Goal: Transaction & Acquisition: Purchase product/service

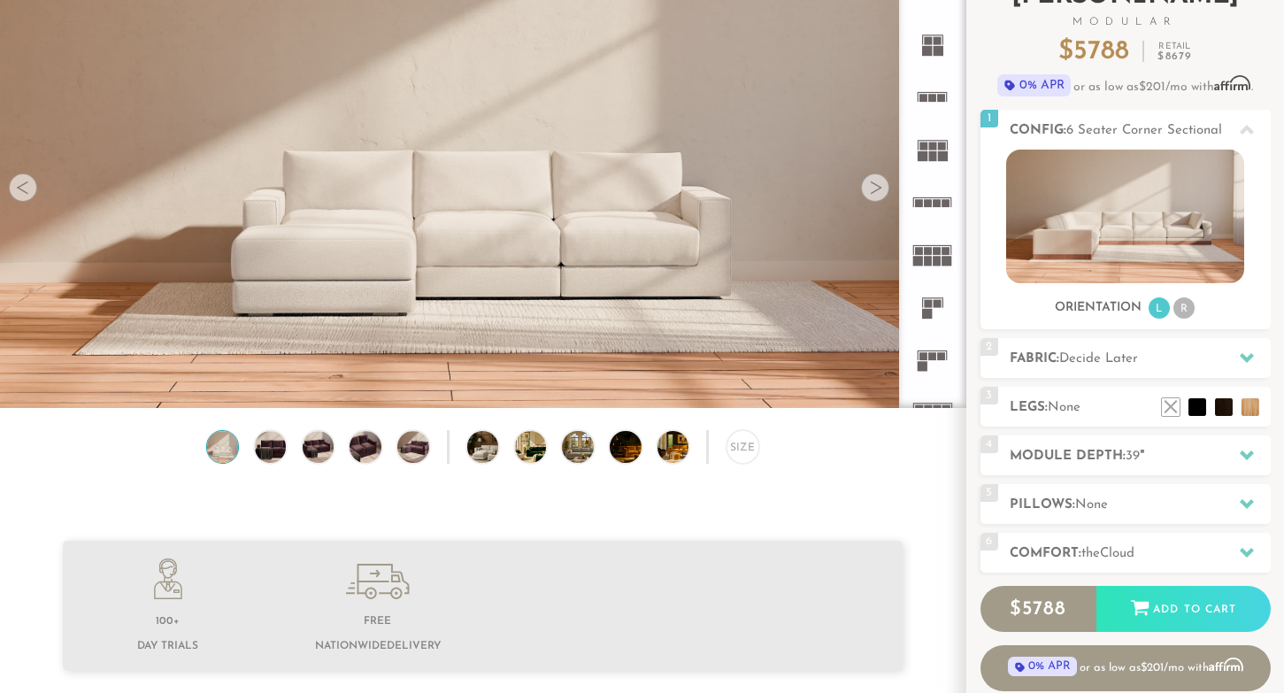
scroll to position [148, 0]
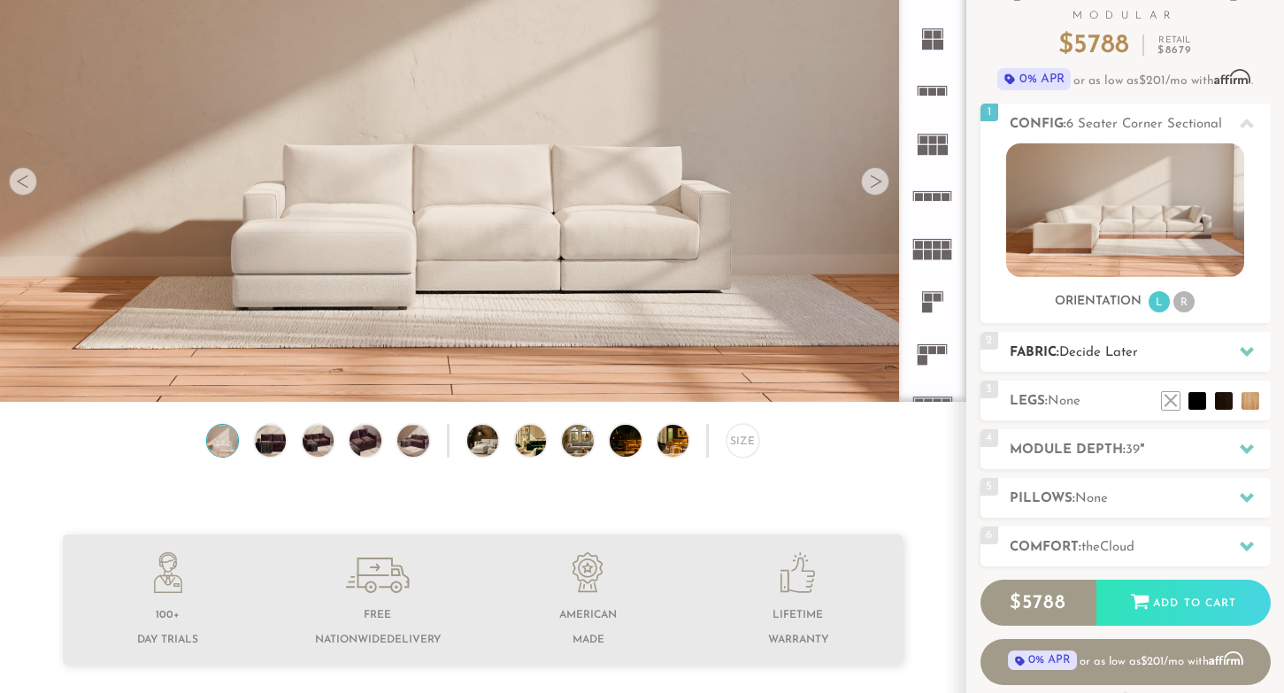
click at [1245, 348] on icon at bounding box center [1247, 351] width 14 height 14
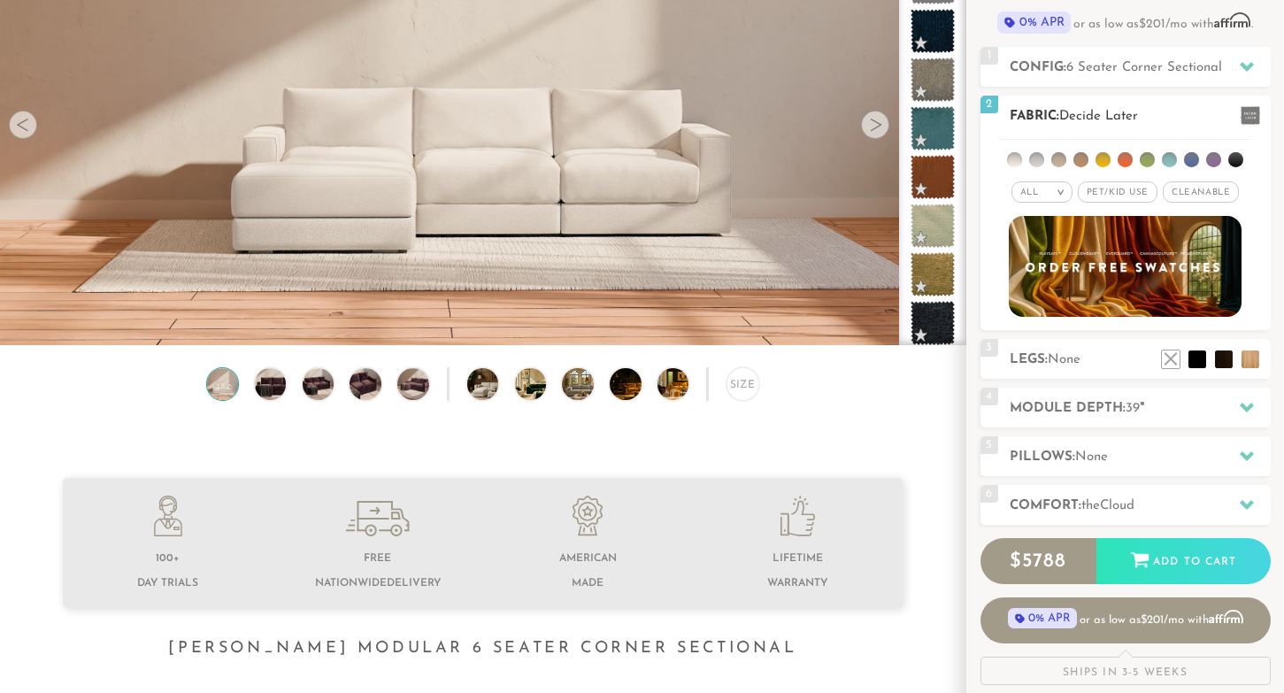
scroll to position [203, 0]
click at [1247, 122] on span at bounding box center [1249, 116] width 19 height 19
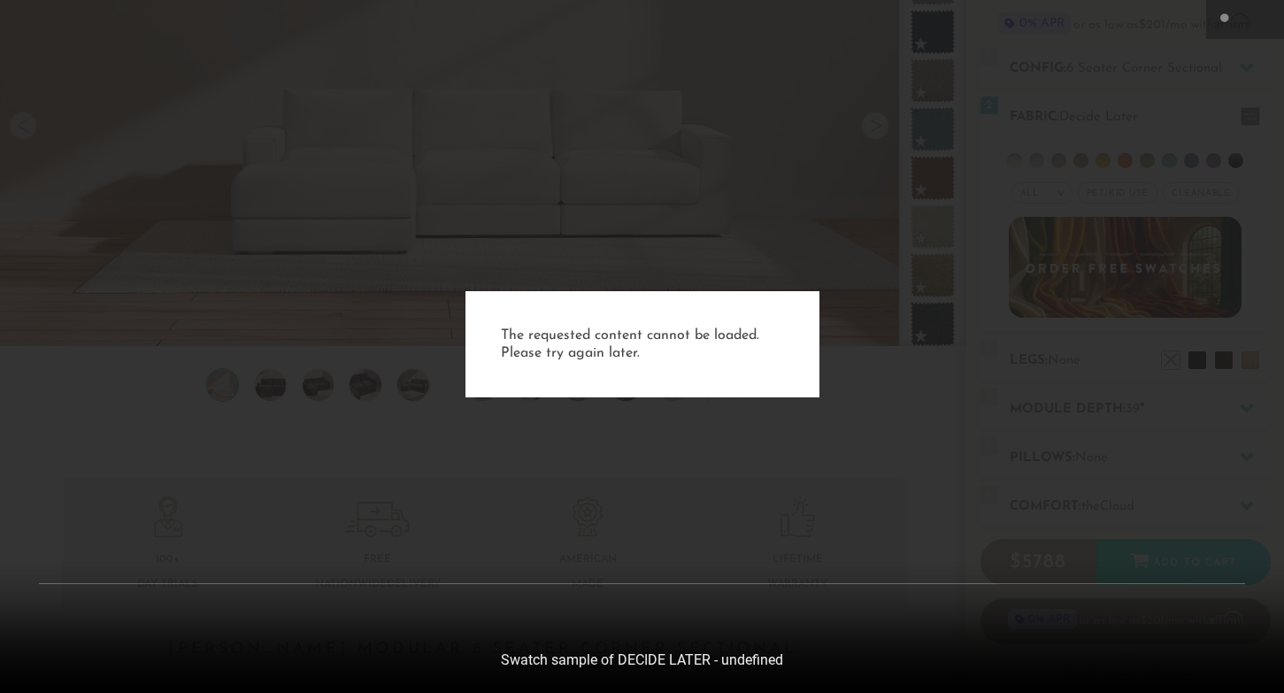
click at [654, 341] on p "The requested content cannot be loaded. Please try again later." at bounding box center [642, 343] width 283 height 35
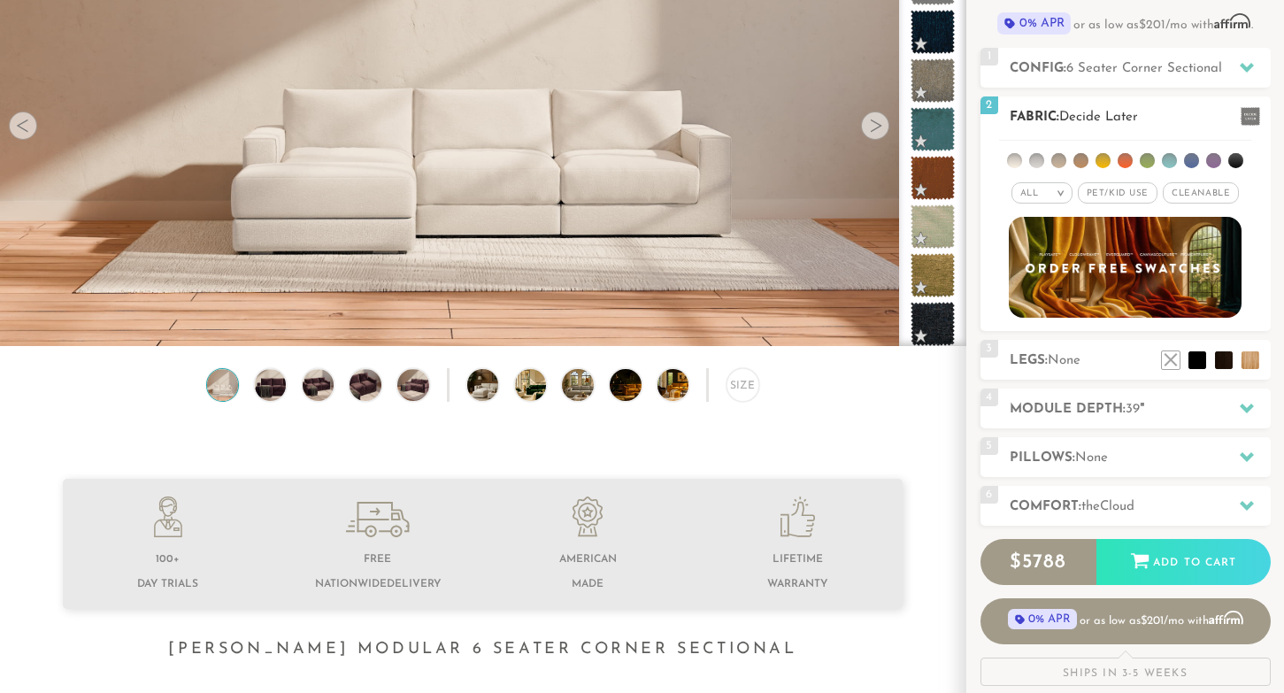
click at [1017, 160] on li at bounding box center [1014, 160] width 15 height 15
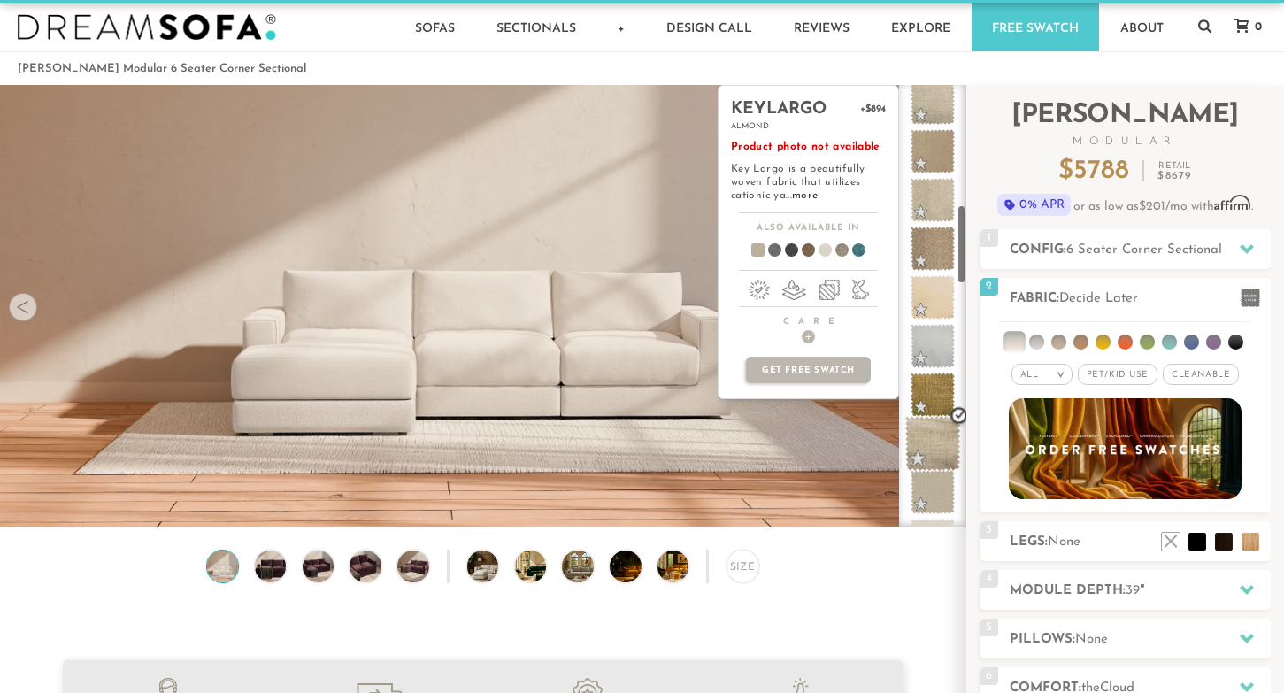
scroll to position [660, 0]
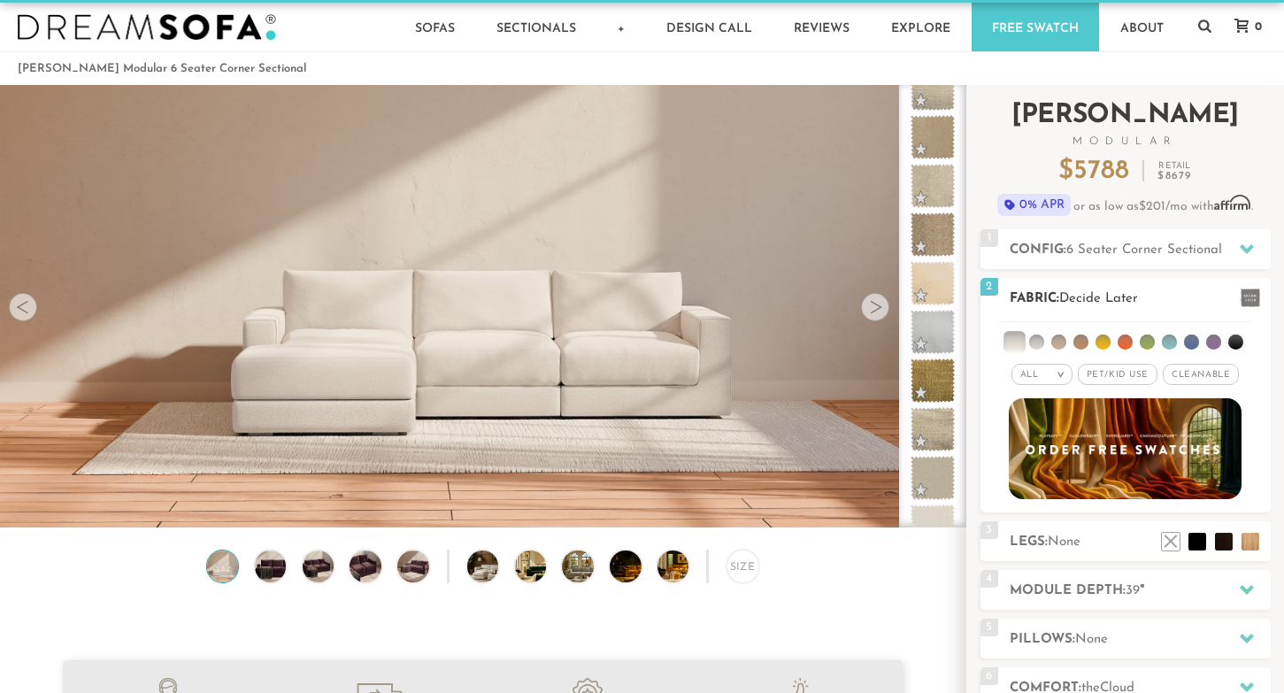
click at [1048, 370] on div "All >" at bounding box center [1041, 374] width 61 height 21
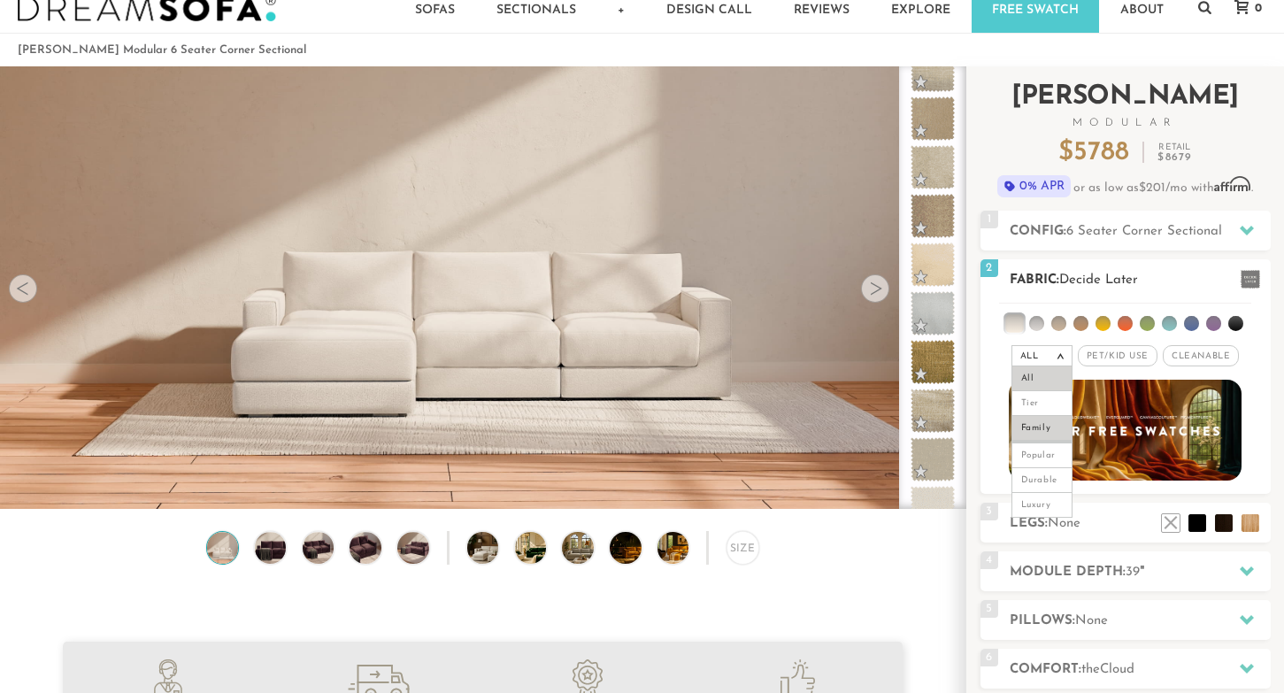
scroll to position [58, 0]
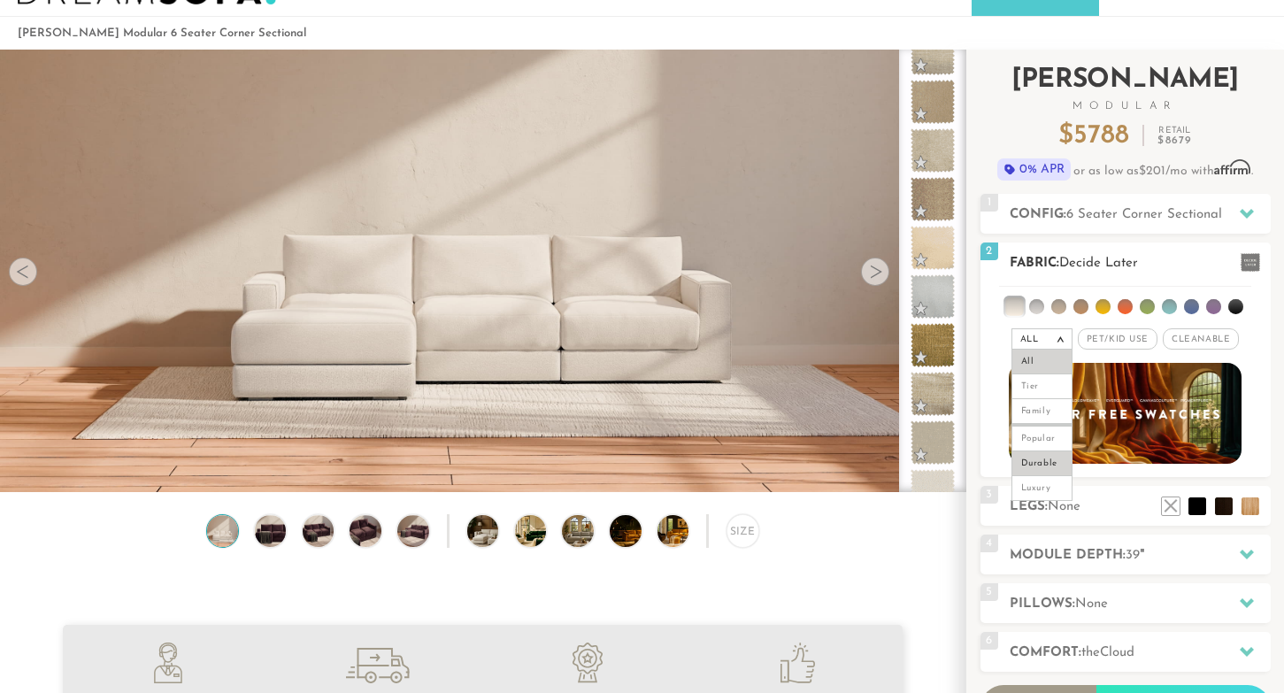
click at [1038, 459] on li "Durable" at bounding box center [1041, 463] width 61 height 25
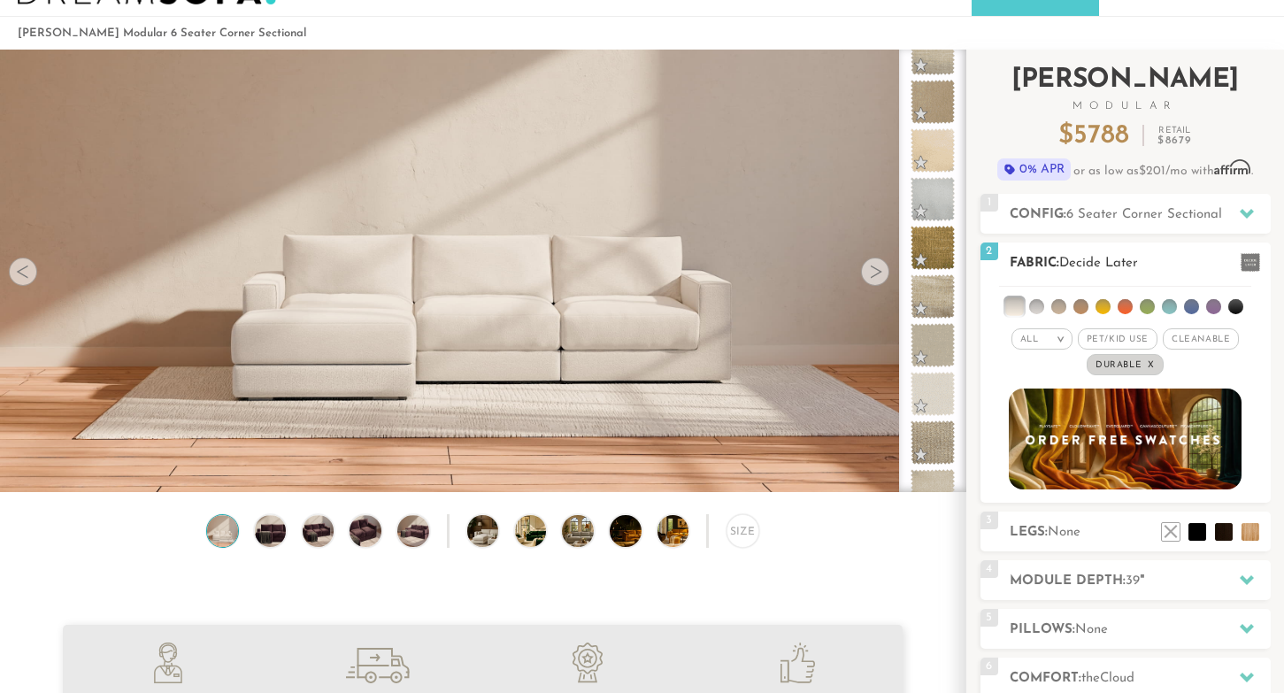
click at [1055, 342] on em ">" at bounding box center [1060, 338] width 13 height 9
click at [1040, 366] on li "All" at bounding box center [1041, 361] width 61 height 25
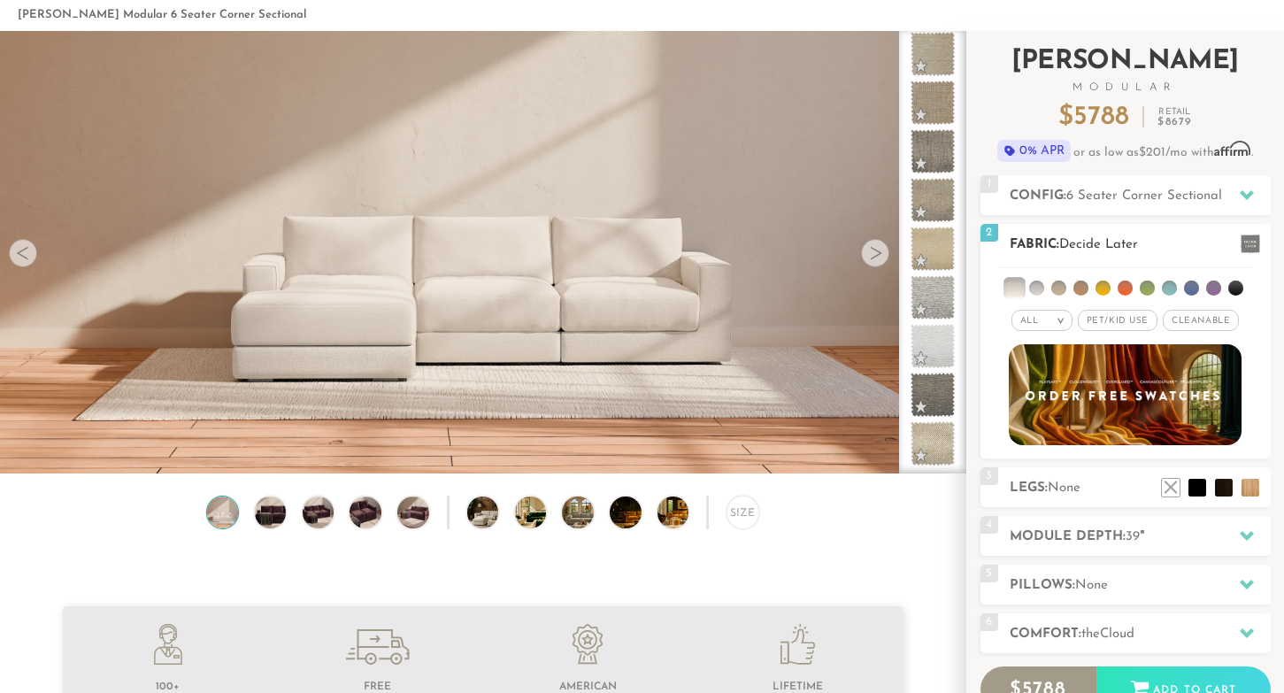
scroll to position [72, 0]
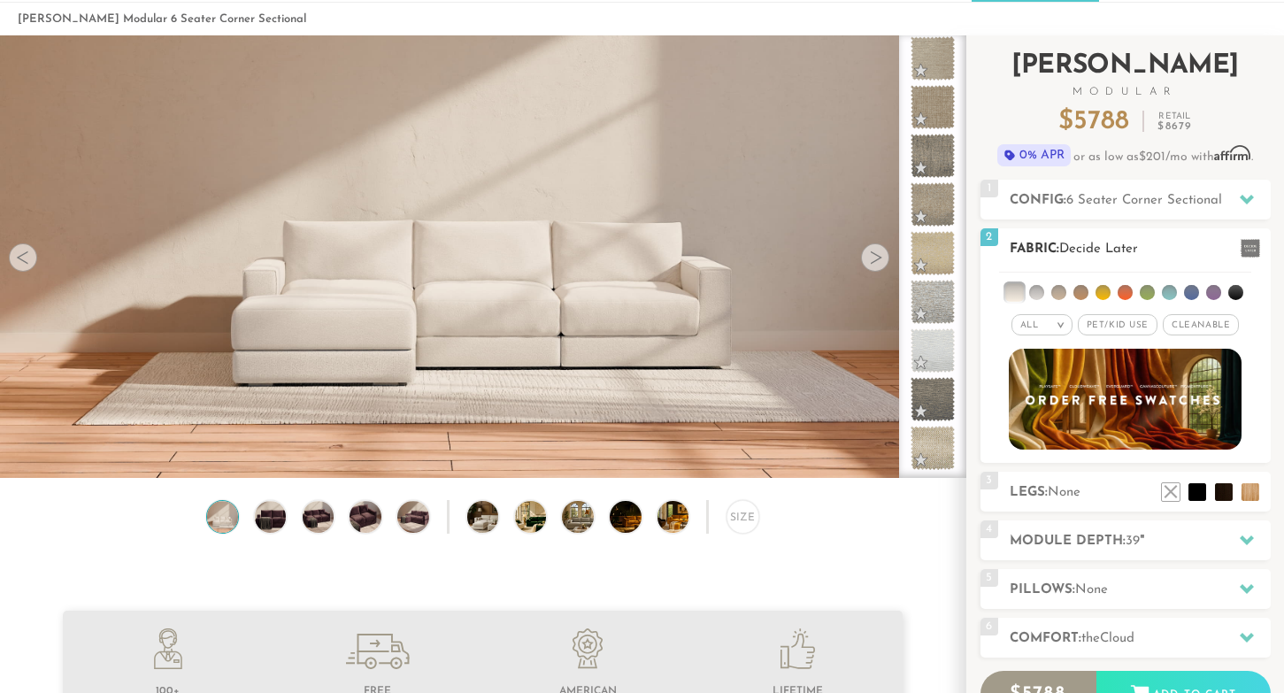
click at [1123, 327] on span "Pet/Kid Use x" at bounding box center [1118, 324] width 80 height 21
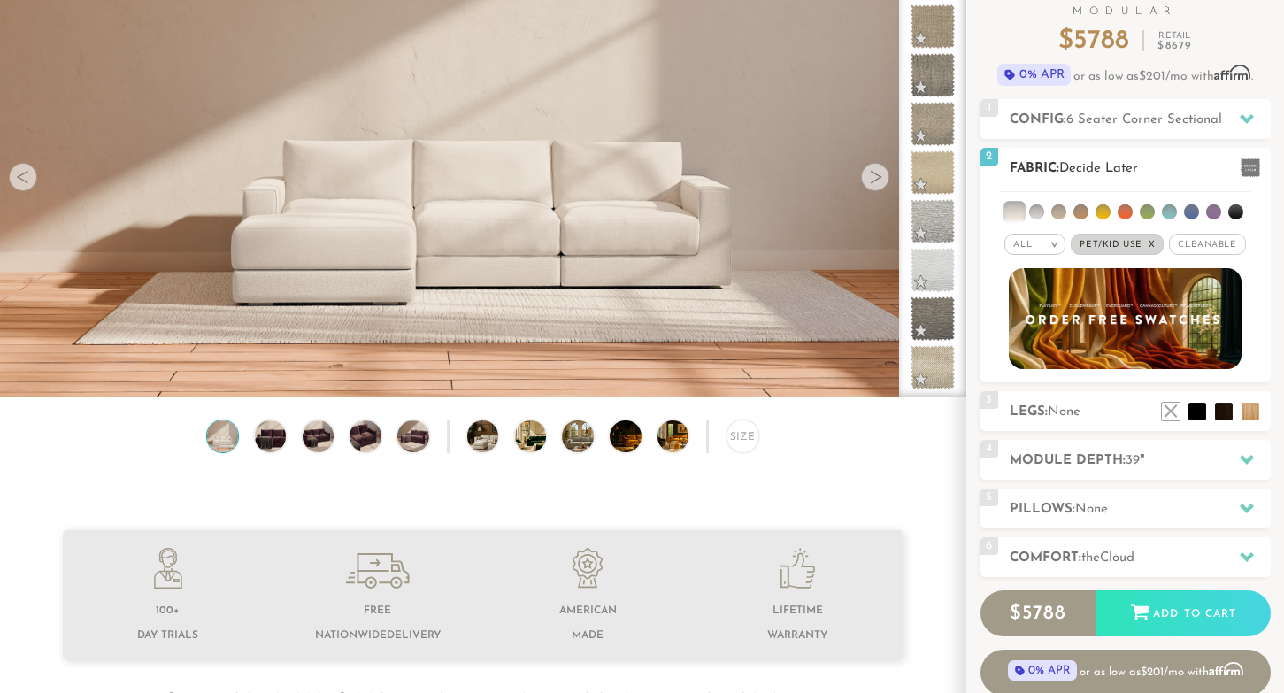
scroll to position [157, 0]
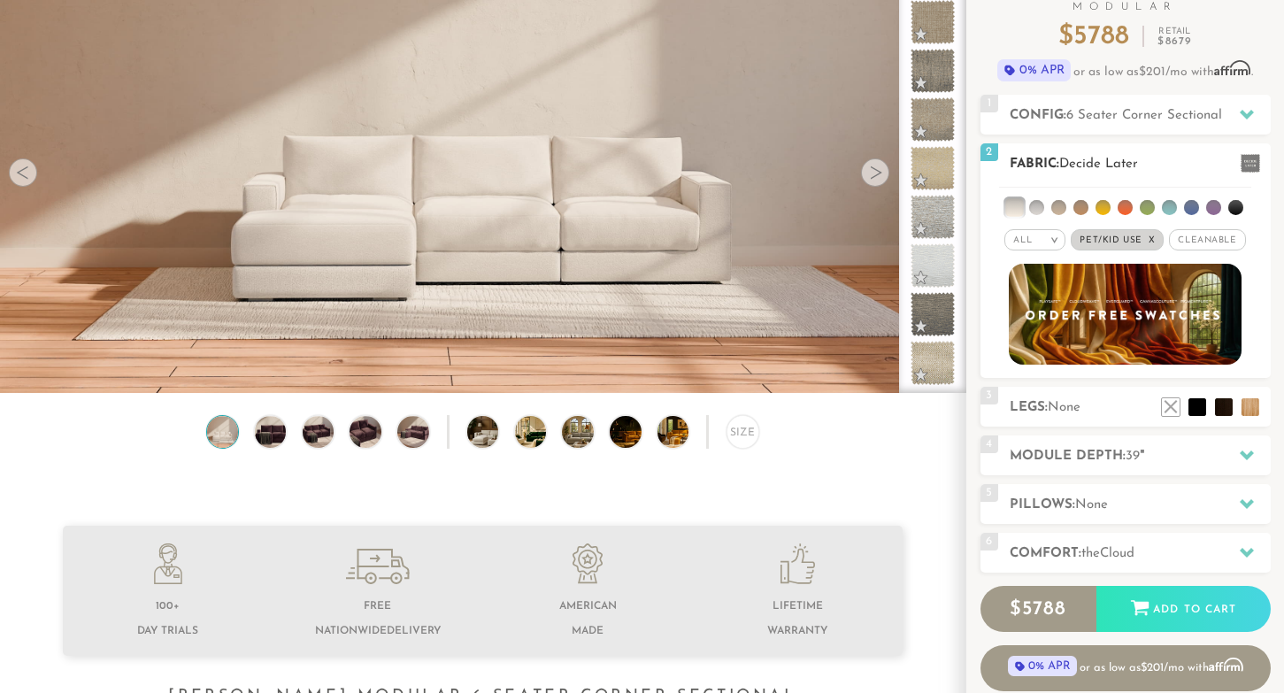
click at [1254, 158] on span at bounding box center [1249, 163] width 19 height 19
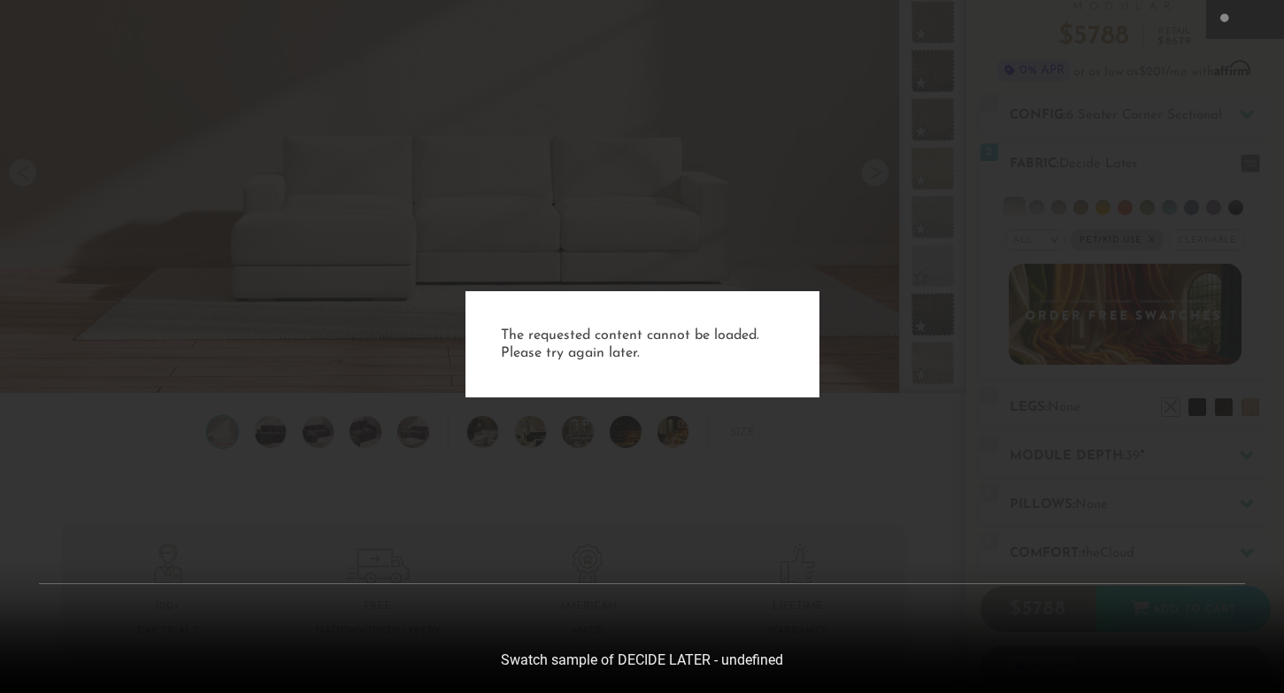
click at [1188, 191] on div "The requested content cannot be loaded. Please try again later." at bounding box center [642, 346] width 1284 height 693
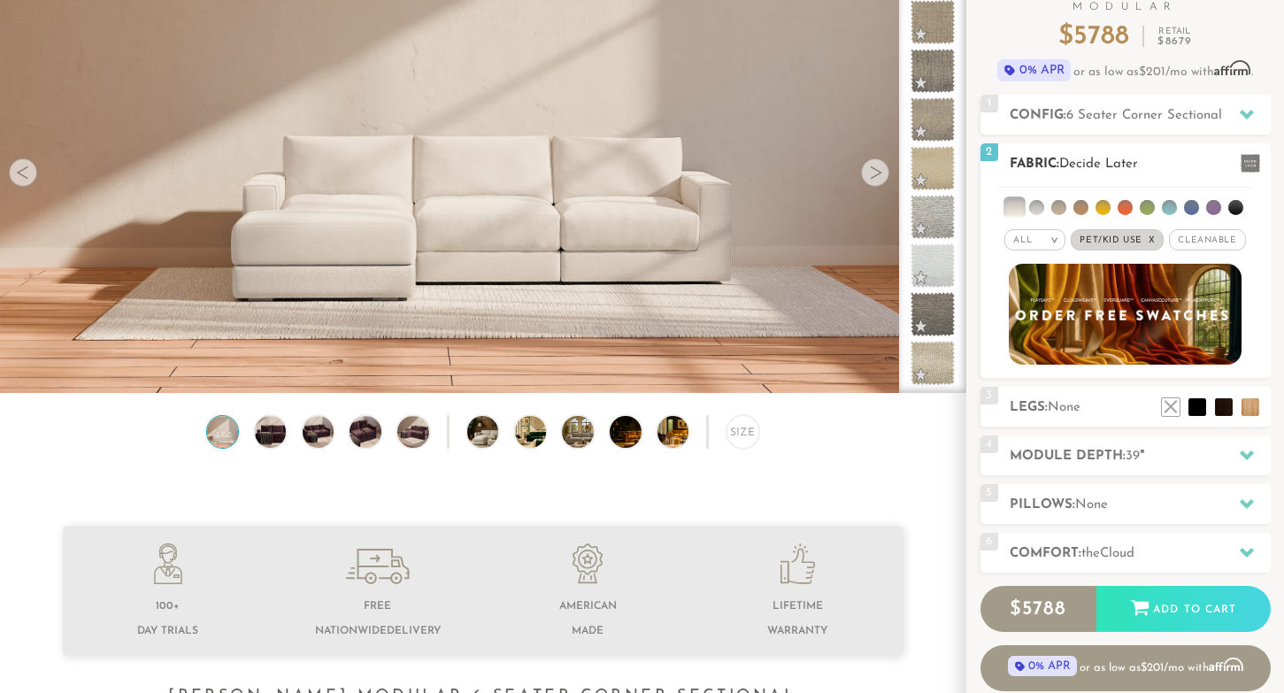
click at [1100, 317] on img at bounding box center [1125, 313] width 256 height 111
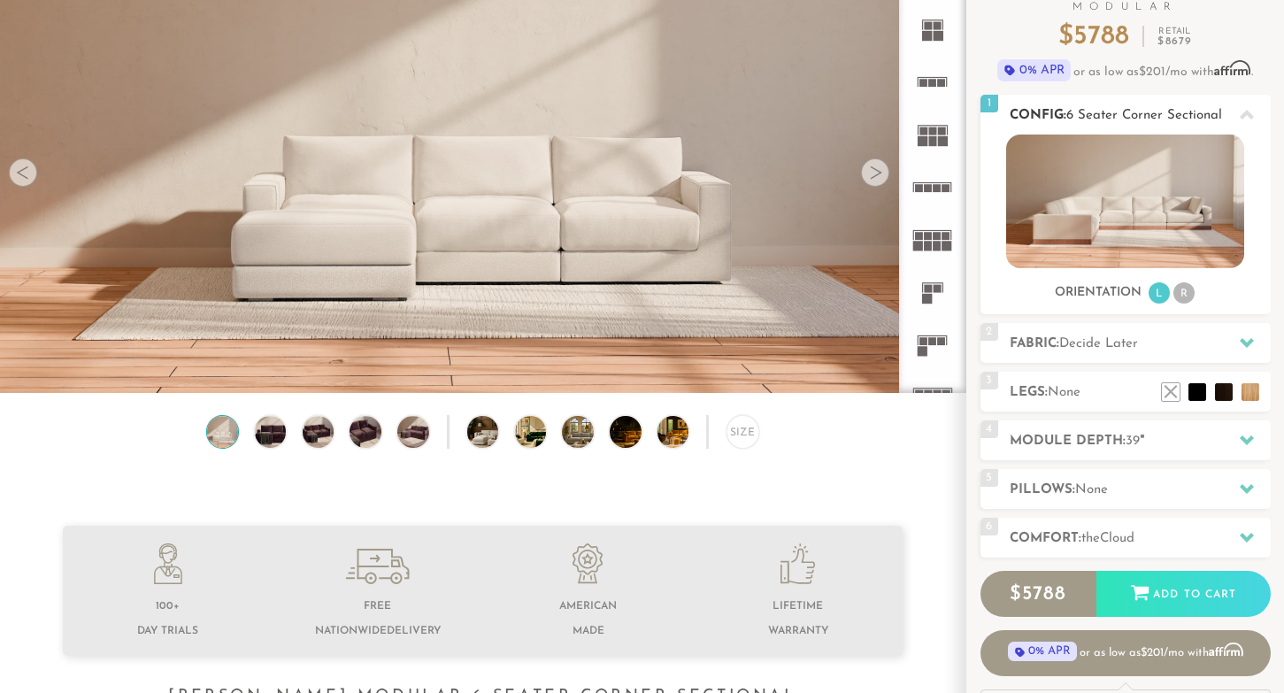
click at [1183, 292] on li "R" at bounding box center [1183, 292] width 21 height 21
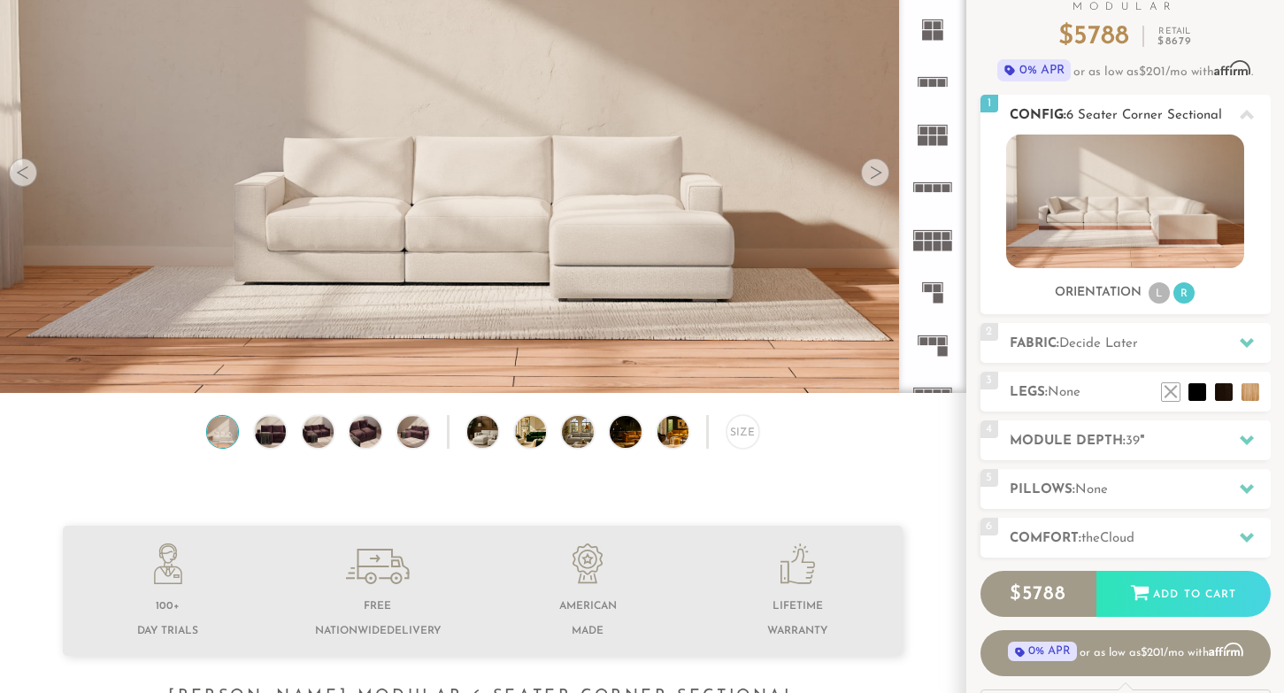
click at [1160, 295] on li "L" at bounding box center [1158, 292] width 21 height 21
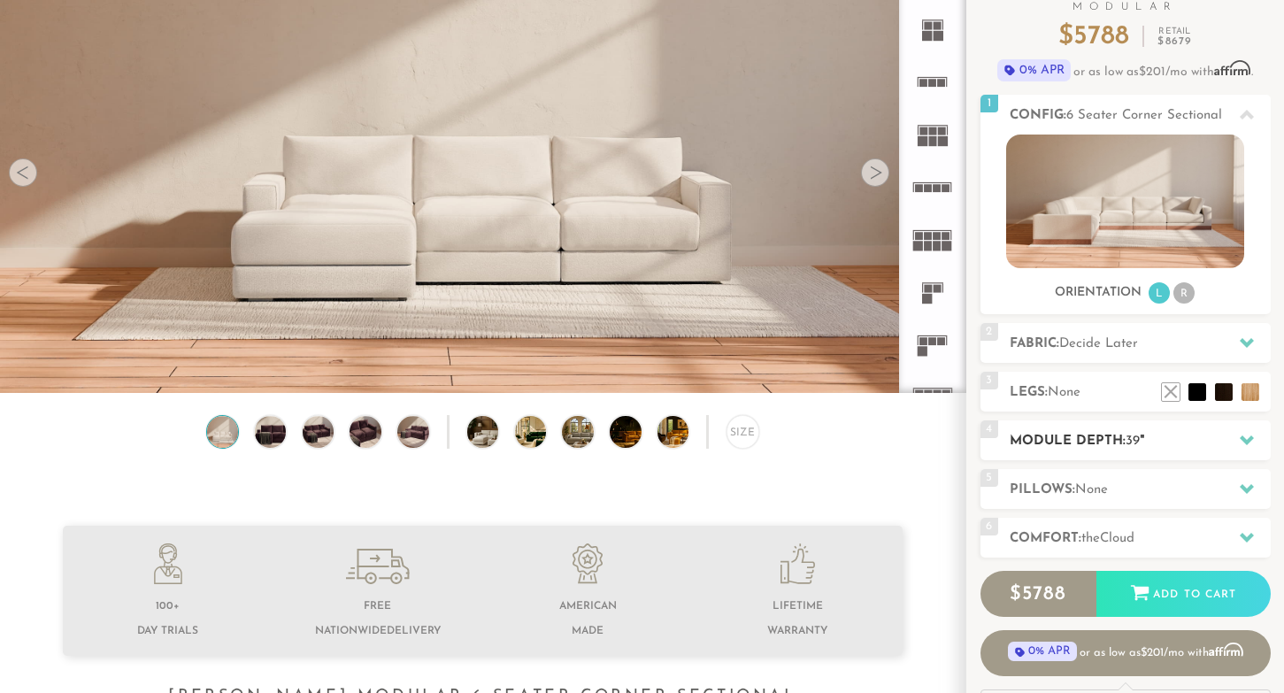
click at [1241, 441] on icon at bounding box center [1247, 440] width 14 height 14
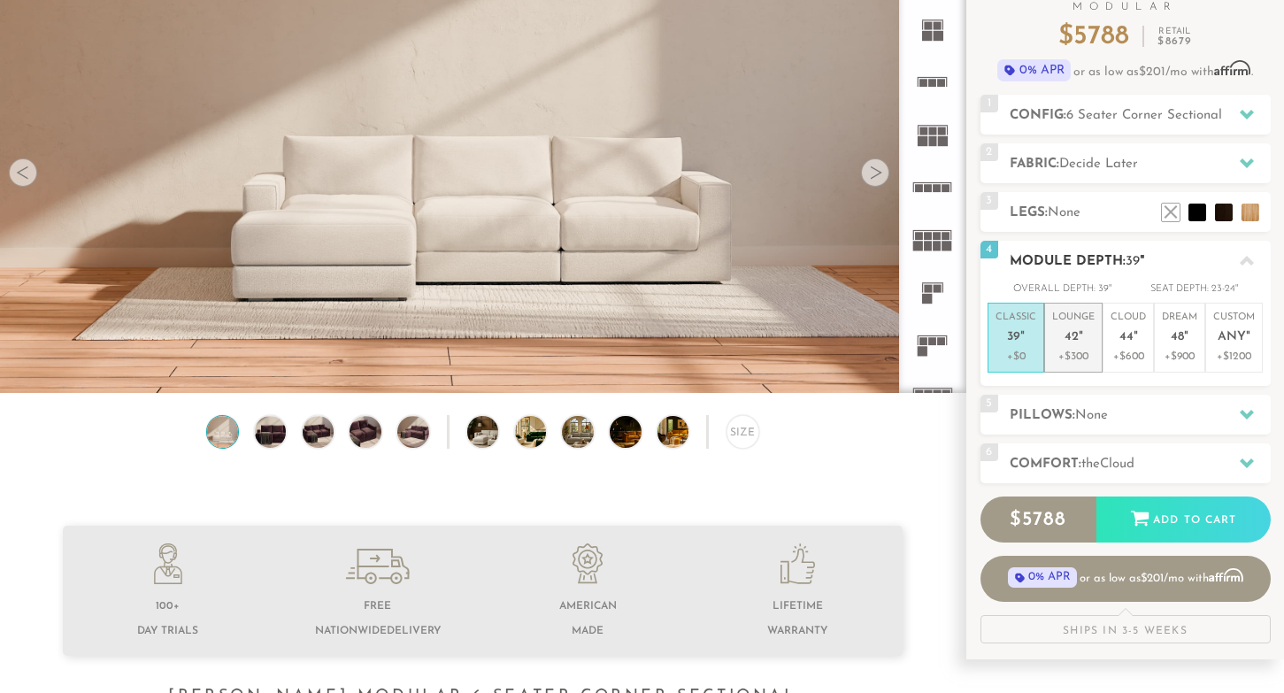
click at [1072, 332] on span "42" at bounding box center [1071, 337] width 14 height 15
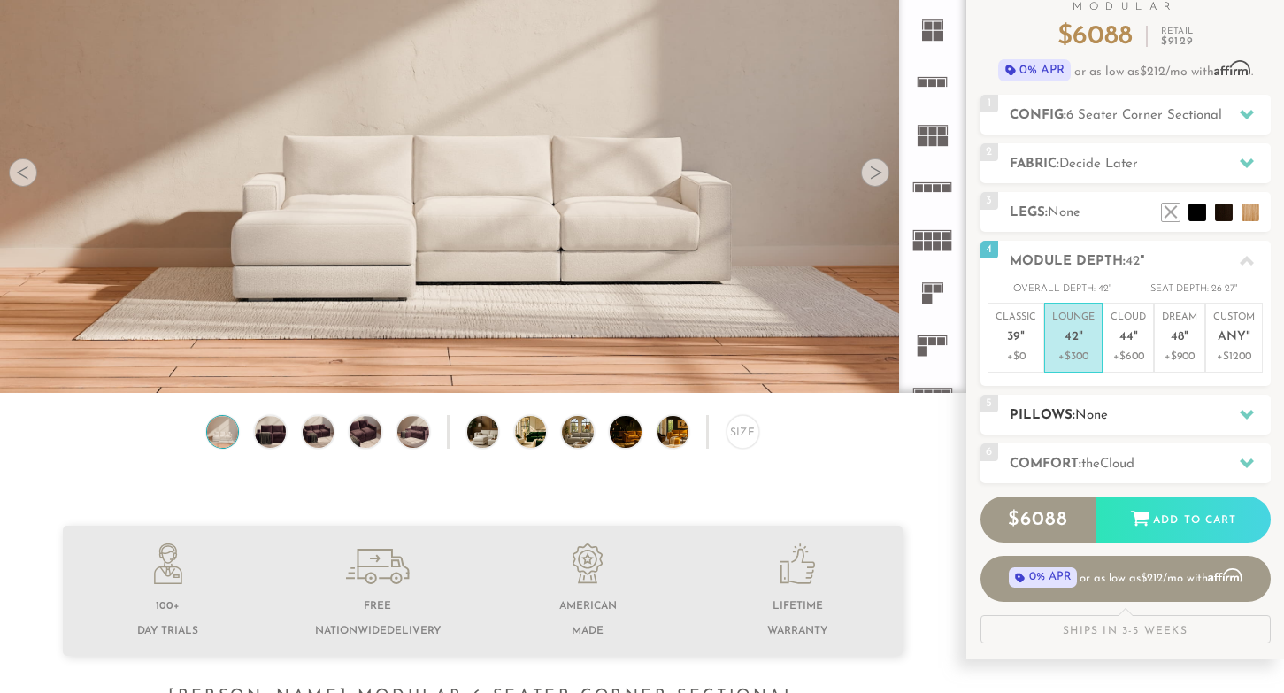
click at [1240, 407] on icon at bounding box center [1247, 414] width 14 height 14
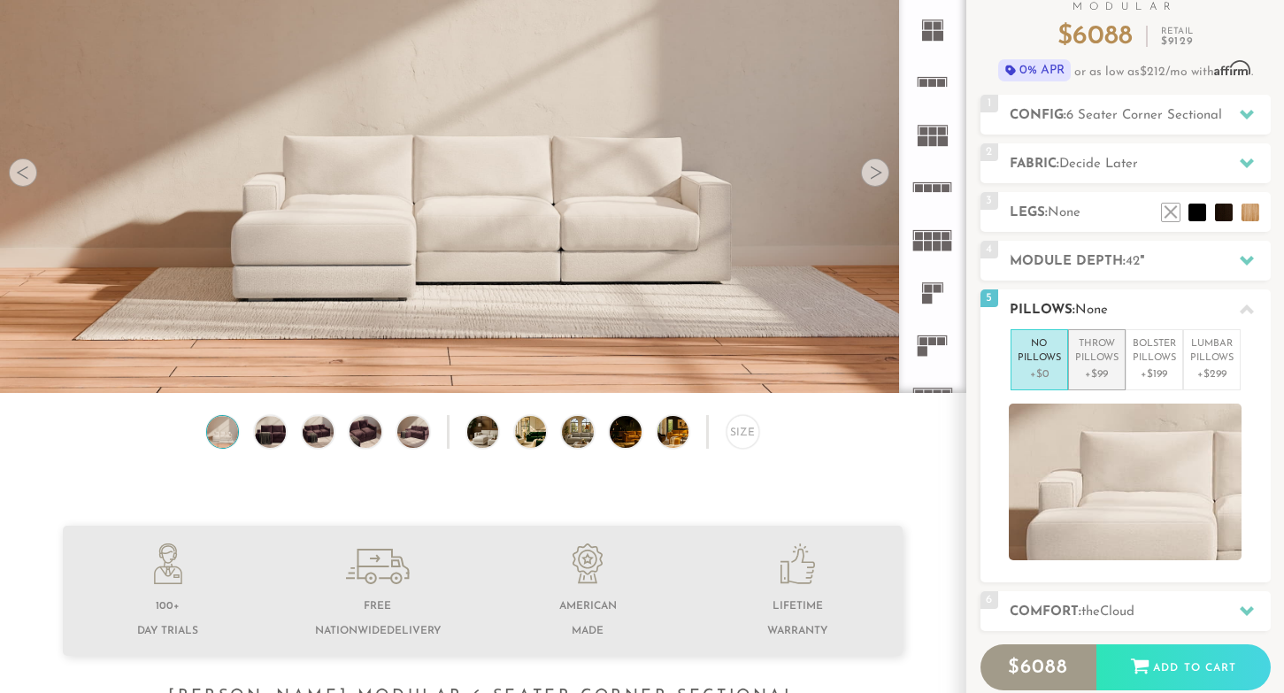
click at [1094, 353] on p "Throw Pillows" at bounding box center [1096, 351] width 43 height 29
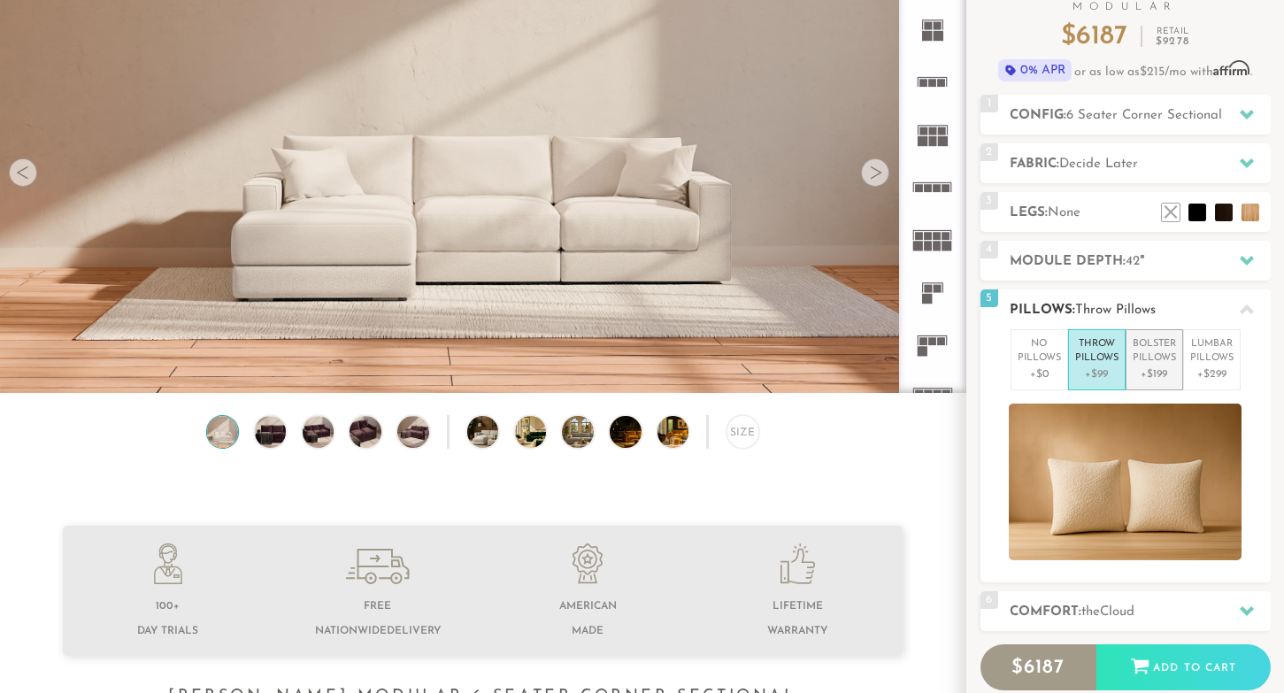
click at [1154, 354] on p "Bolster Pillows" at bounding box center [1153, 351] width 43 height 29
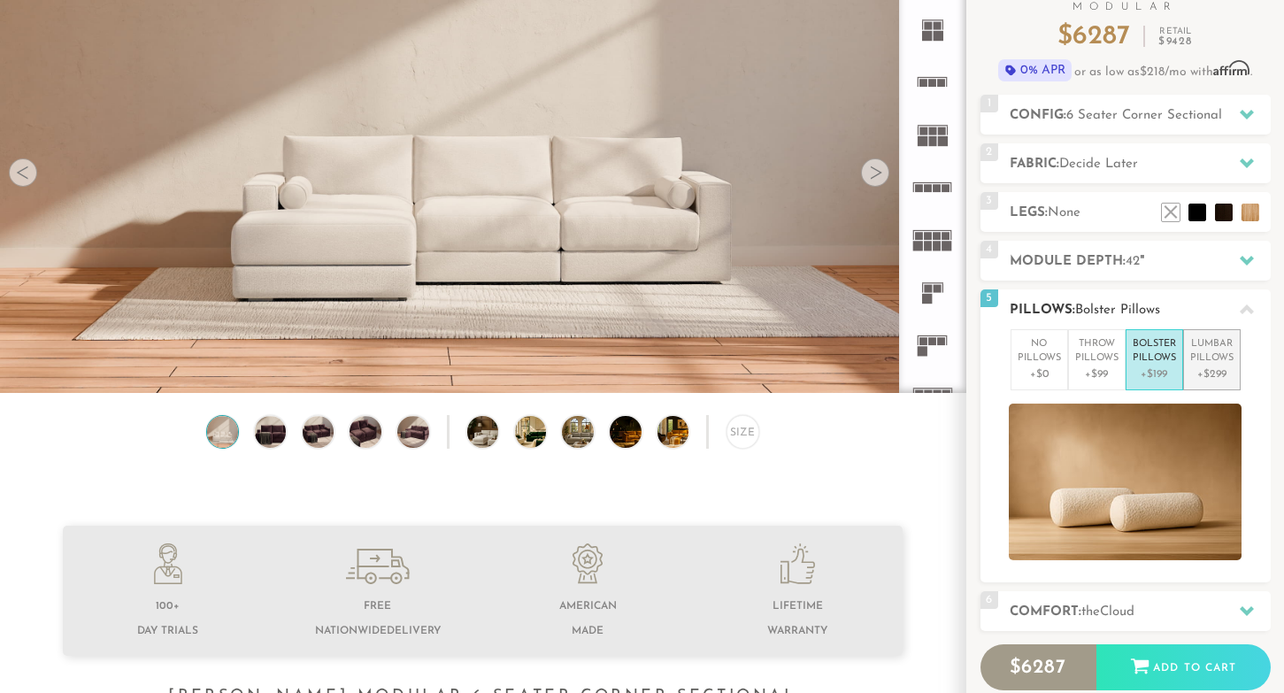
click at [1203, 355] on p "Lumbar Pillows" at bounding box center [1211, 351] width 43 height 29
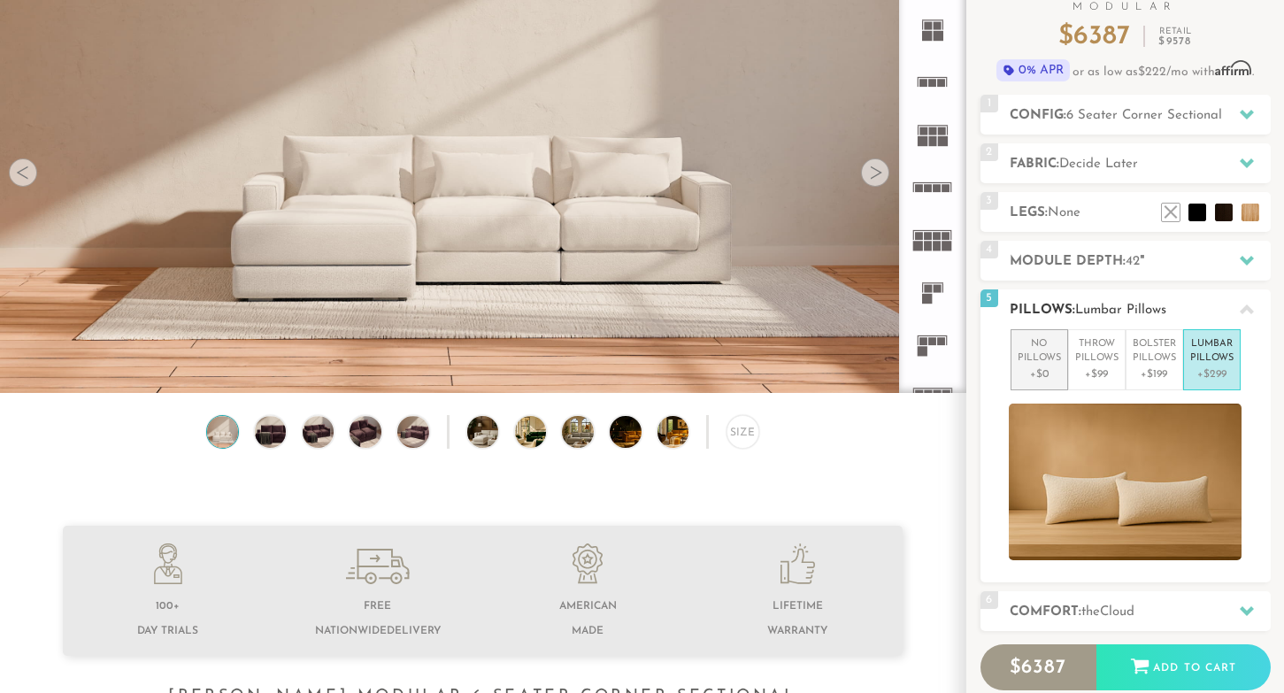
click at [1047, 344] on p "No Pillows" at bounding box center [1038, 351] width 43 height 29
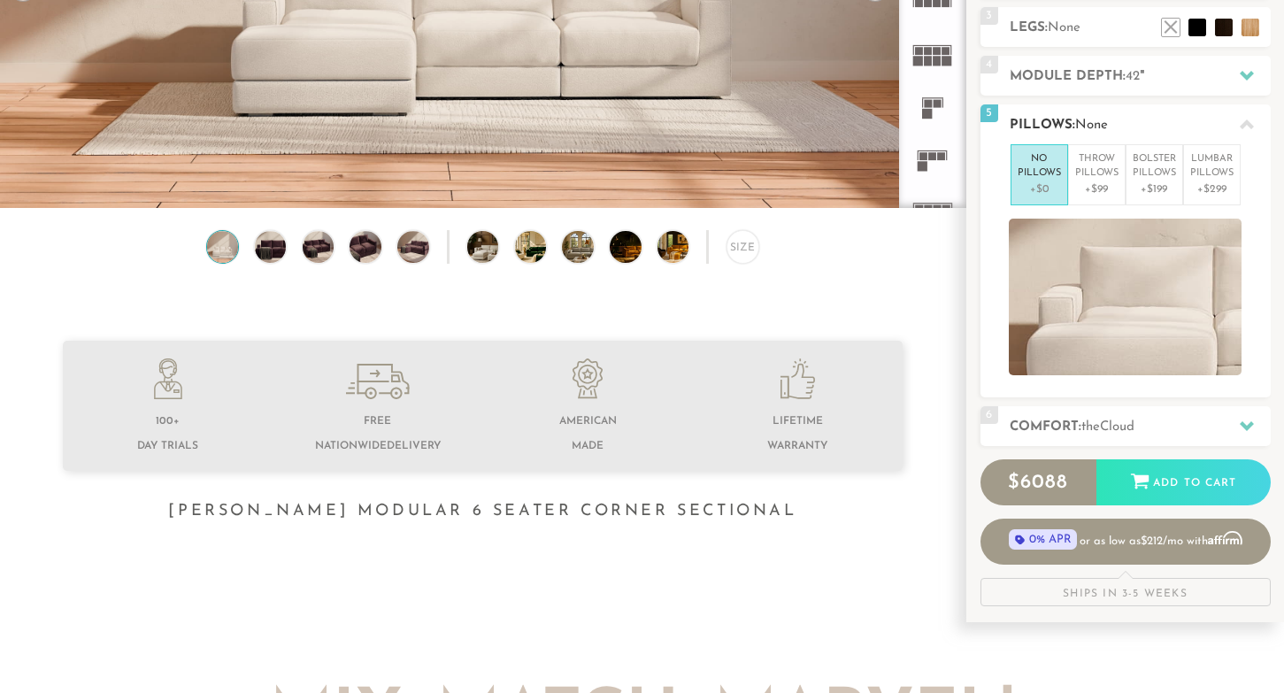
scroll to position [357, 0]
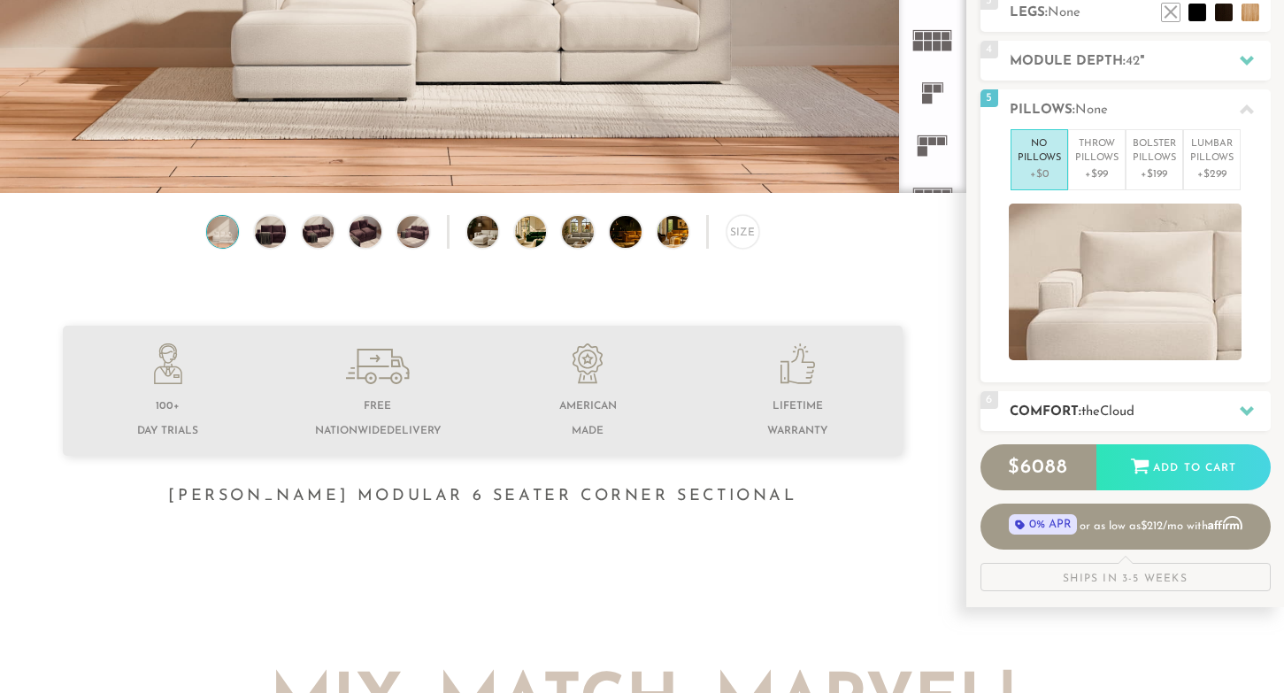
click at [1232, 401] on div at bounding box center [1246, 411] width 37 height 36
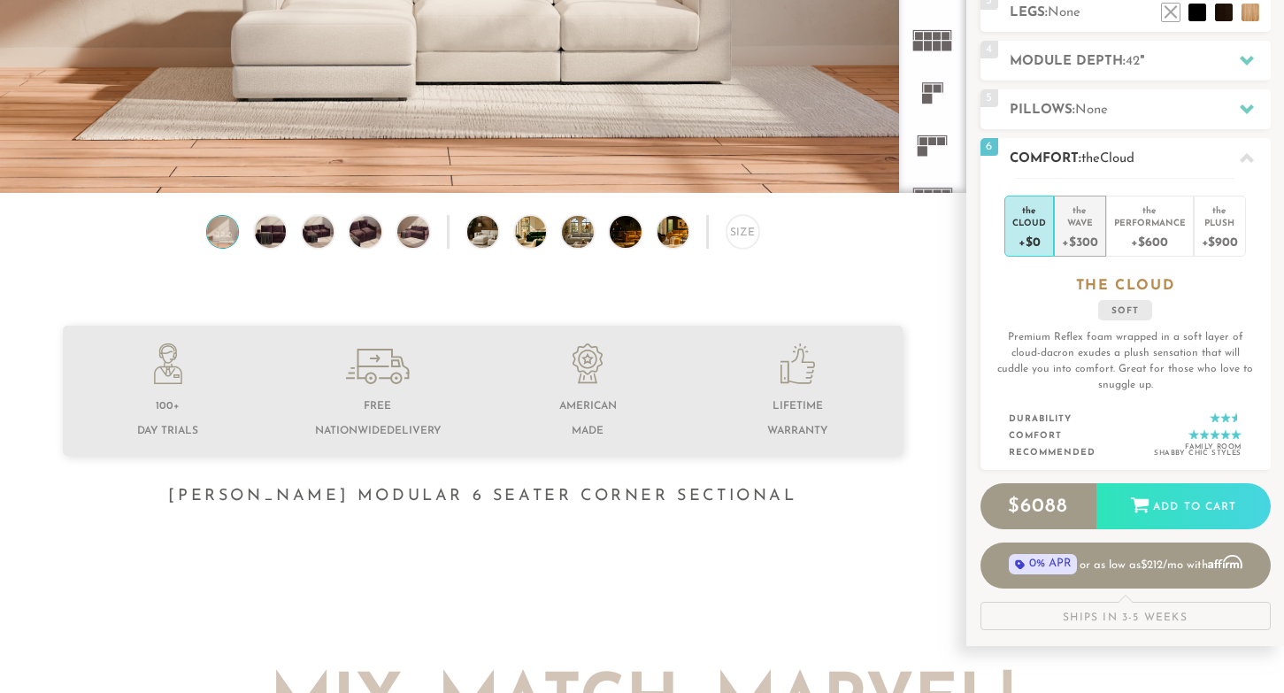
click at [1079, 224] on div "Wave" at bounding box center [1079, 222] width 35 height 12
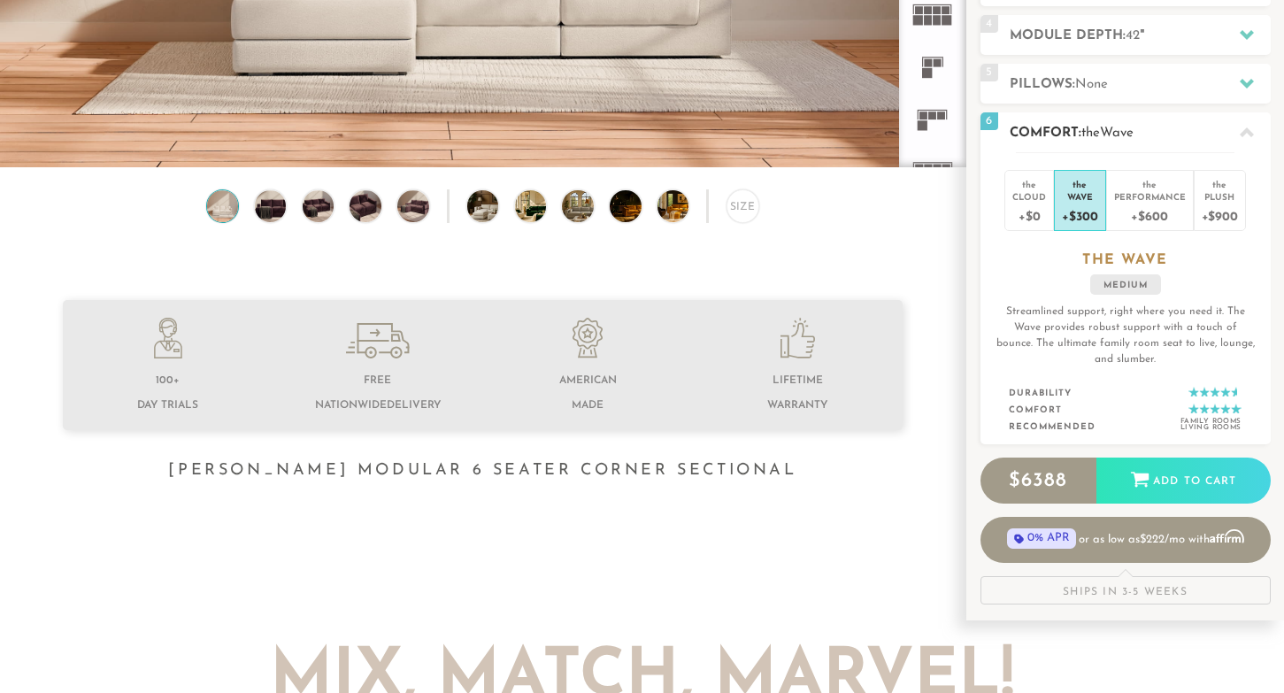
scroll to position [383, 0]
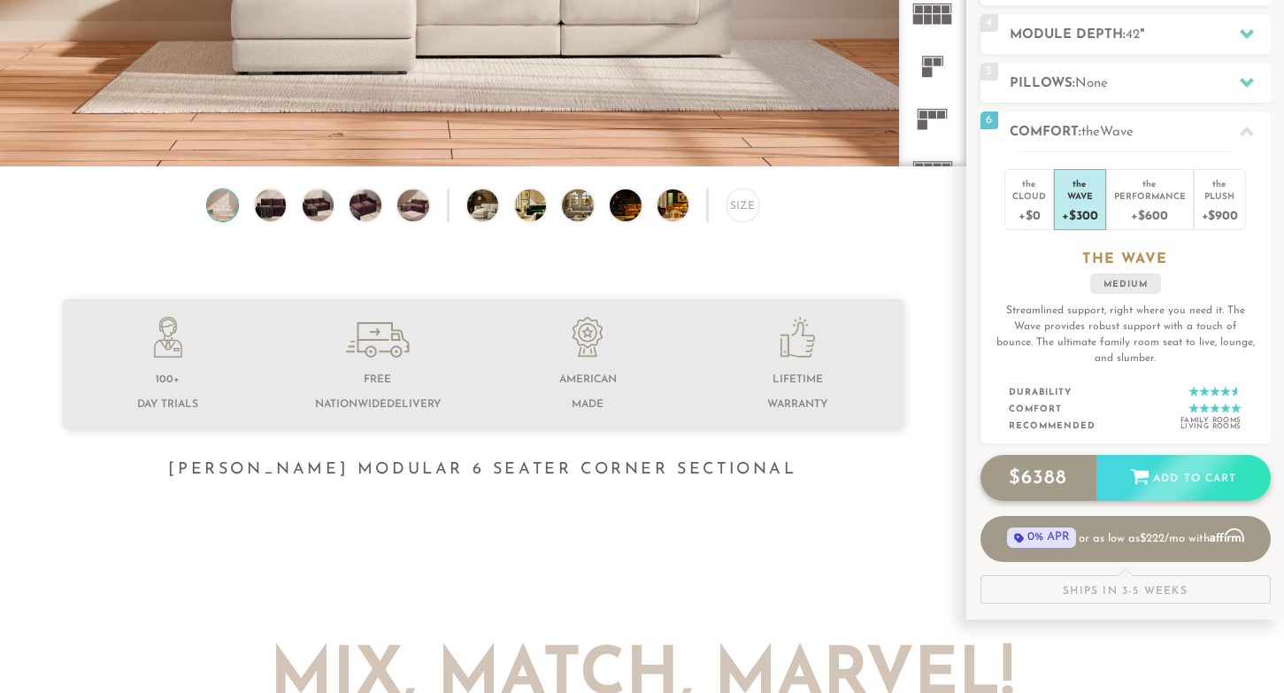
click at [1147, 477] on div "Add to Cart" at bounding box center [1183, 479] width 174 height 48
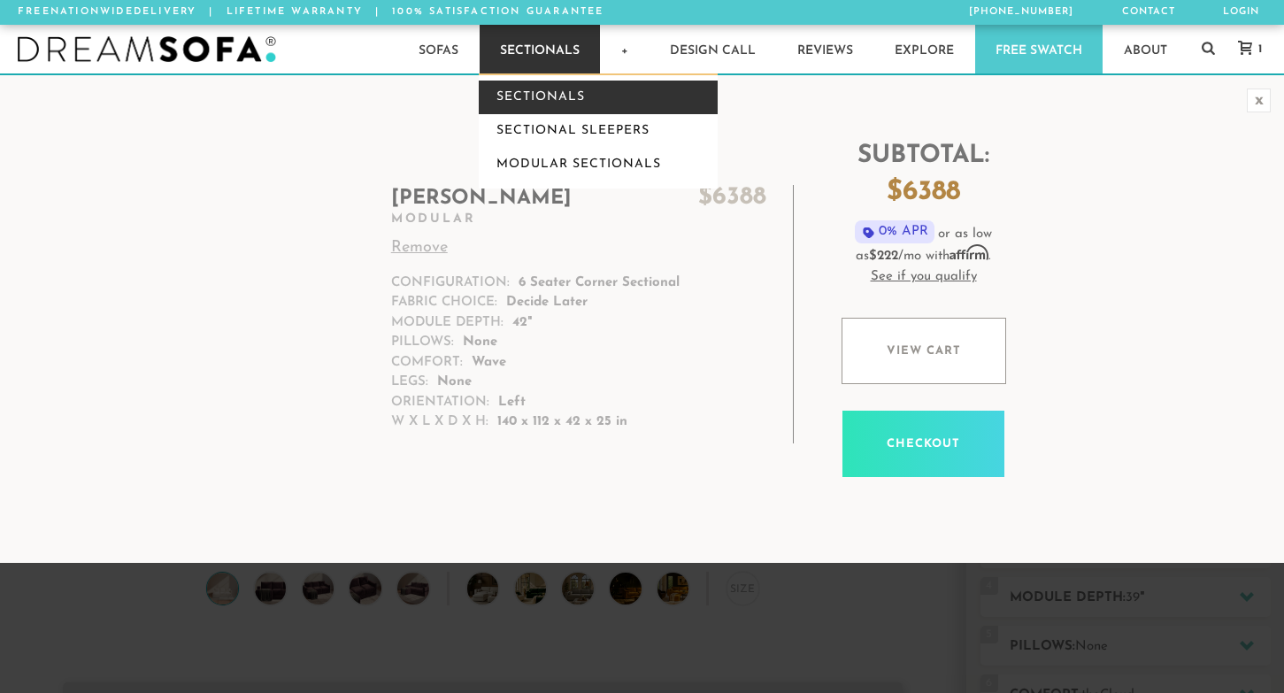
click at [532, 84] on link "Sectionals" at bounding box center [598, 98] width 239 height 34
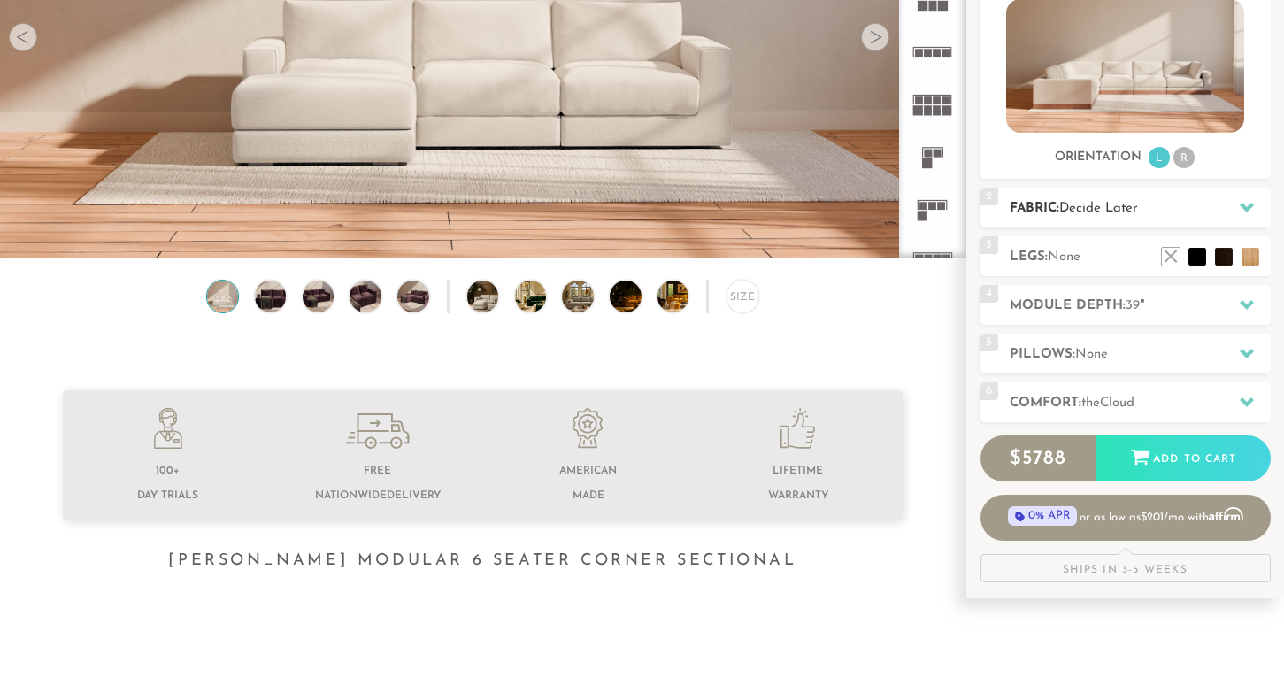
scroll to position [276, 0]
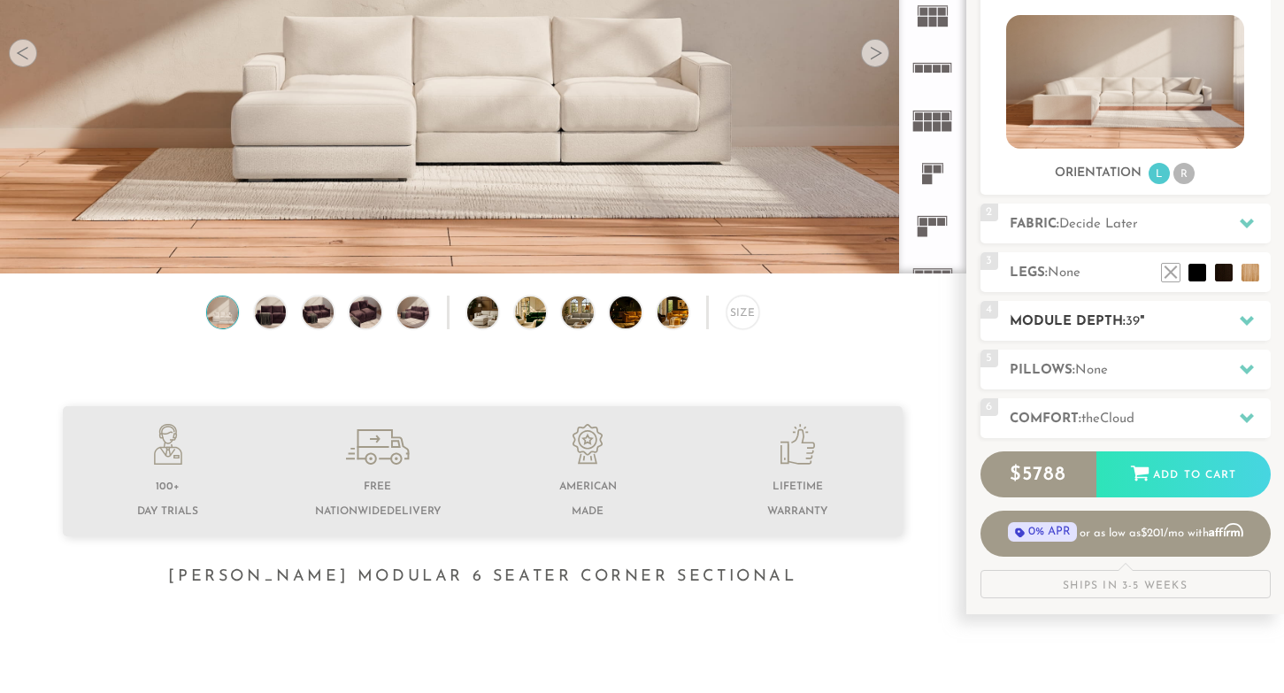
click at [1245, 318] on icon at bounding box center [1247, 320] width 14 height 14
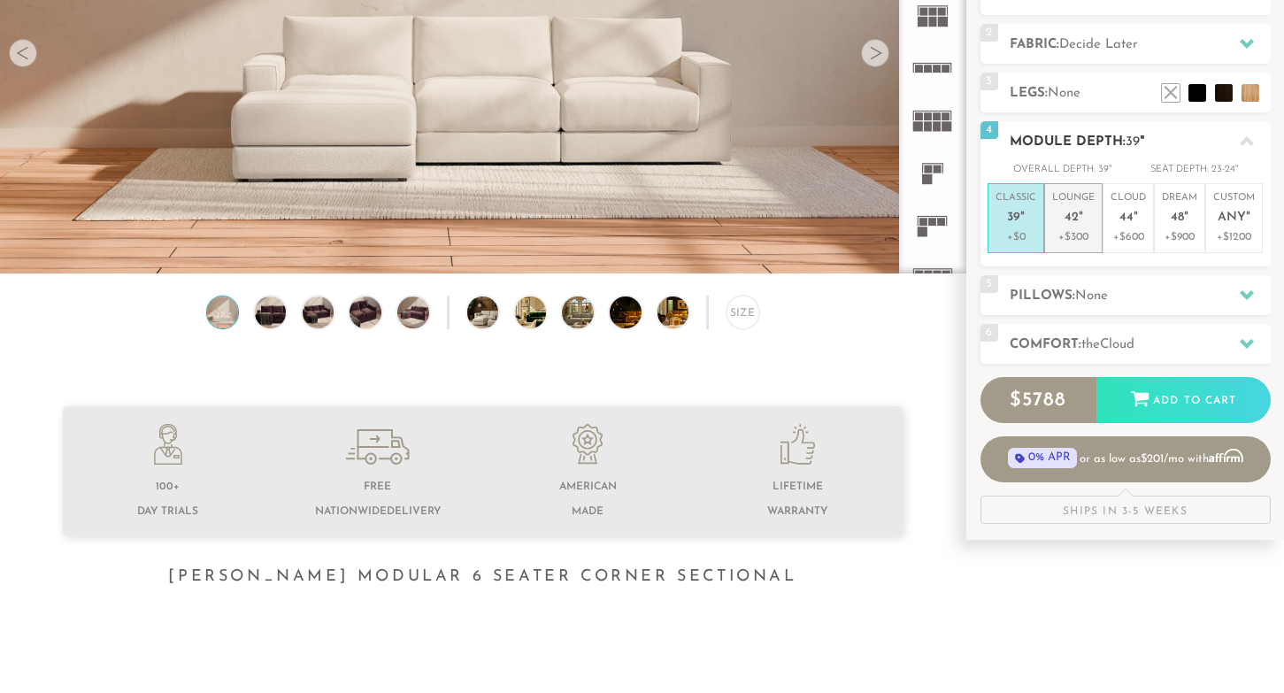
click at [1071, 204] on p "Lounge 42 "" at bounding box center [1073, 210] width 42 height 38
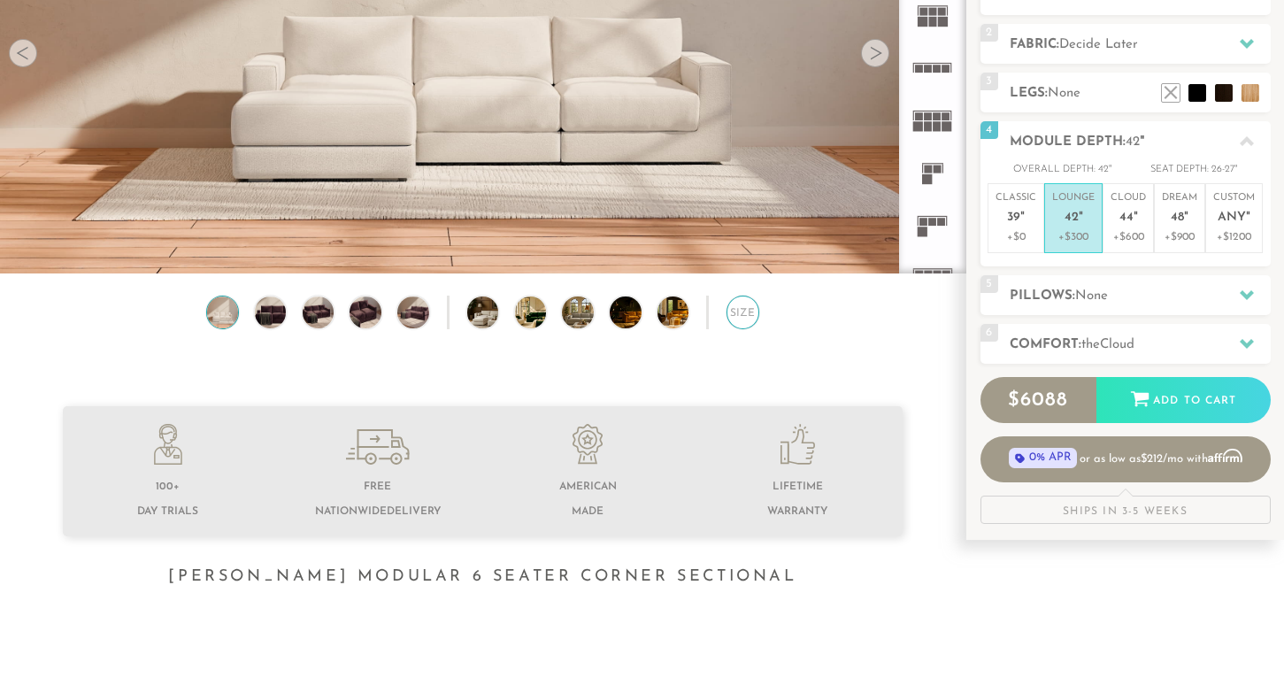
click at [748, 311] on div "Size" at bounding box center [742, 312] width 33 height 33
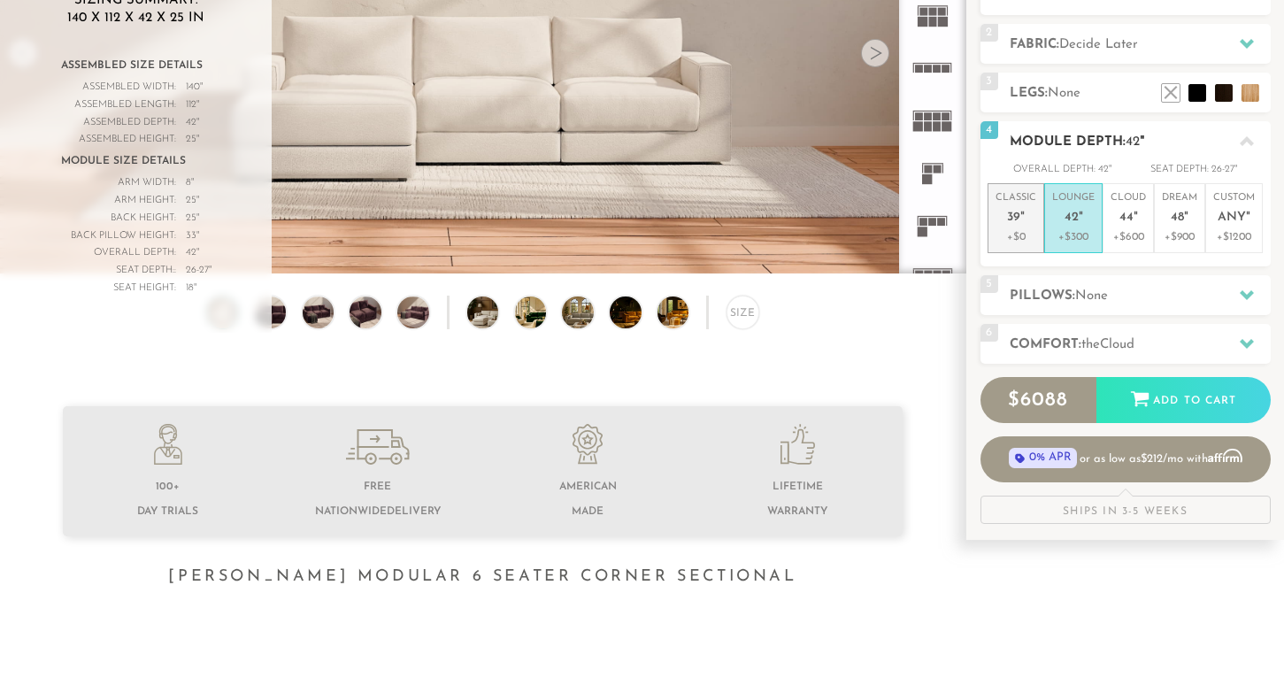
click at [1009, 213] on span "39" at bounding box center [1013, 218] width 13 height 15
click at [1075, 211] on span "42" at bounding box center [1071, 218] width 14 height 15
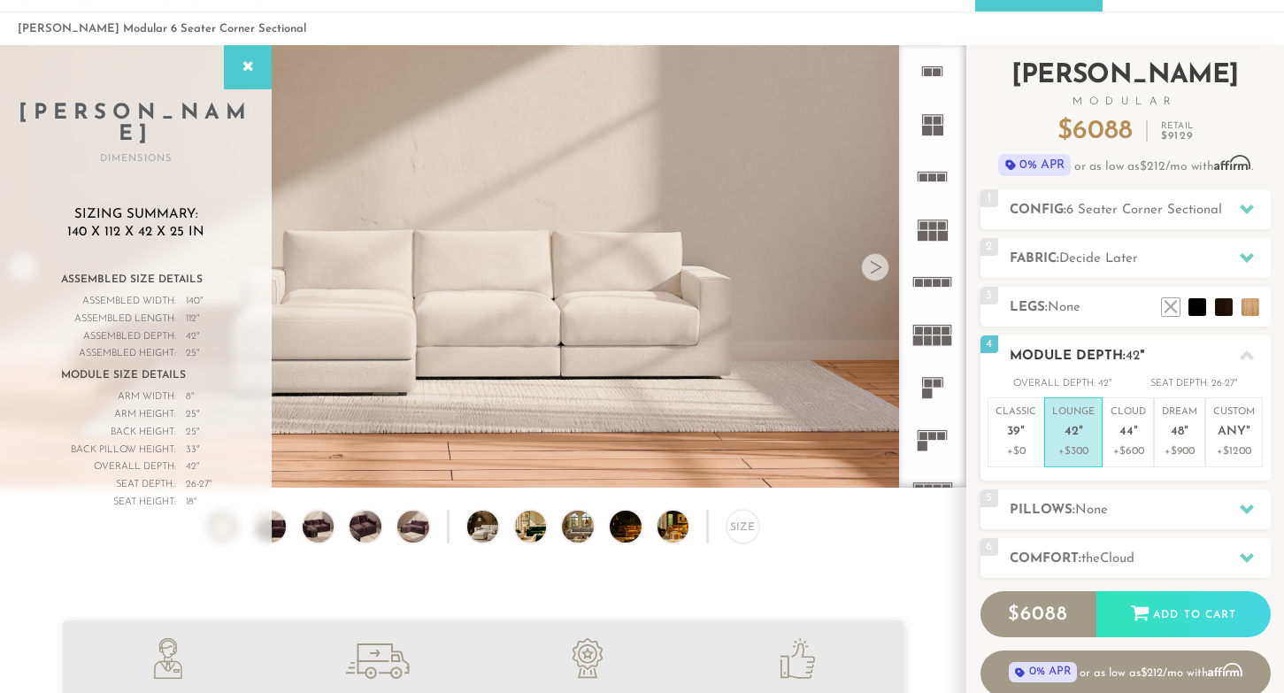
scroll to position [61, 0]
click at [1247, 505] on icon at bounding box center [1247, 510] width 14 height 14
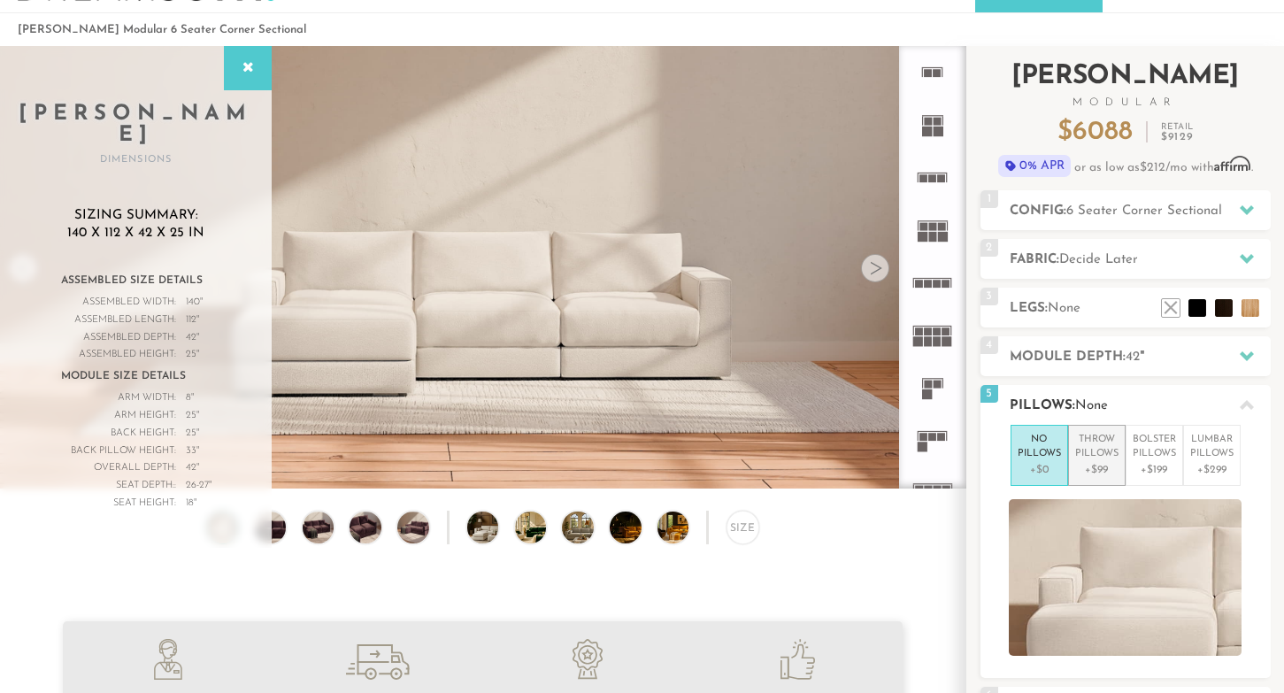
click at [1103, 438] on p "Throw Pillows" at bounding box center [1096, 447] width 43 height 29
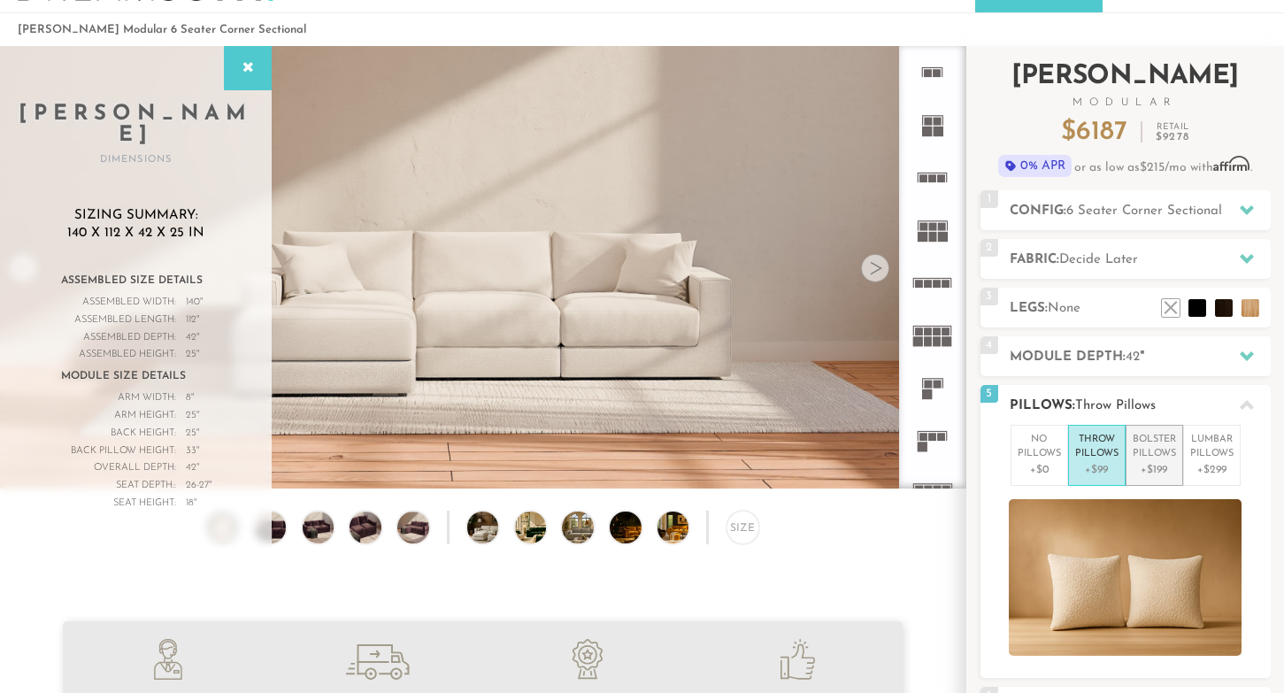
click at [1147, 445] on p "Bolster Pillows" at bounding box center [1153, 447] width 43 height 29
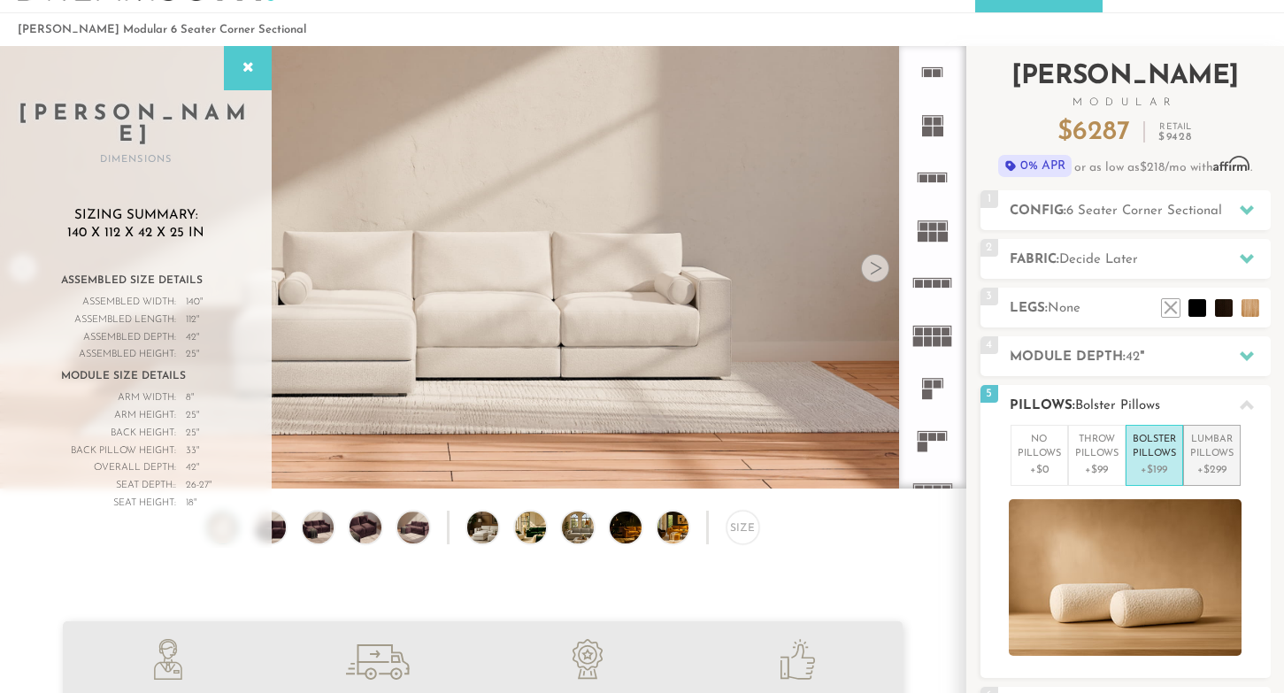
click at [1209, 442] on p "Lumbar Pillows" at bounding box center [1211, 447] width 43 height 29
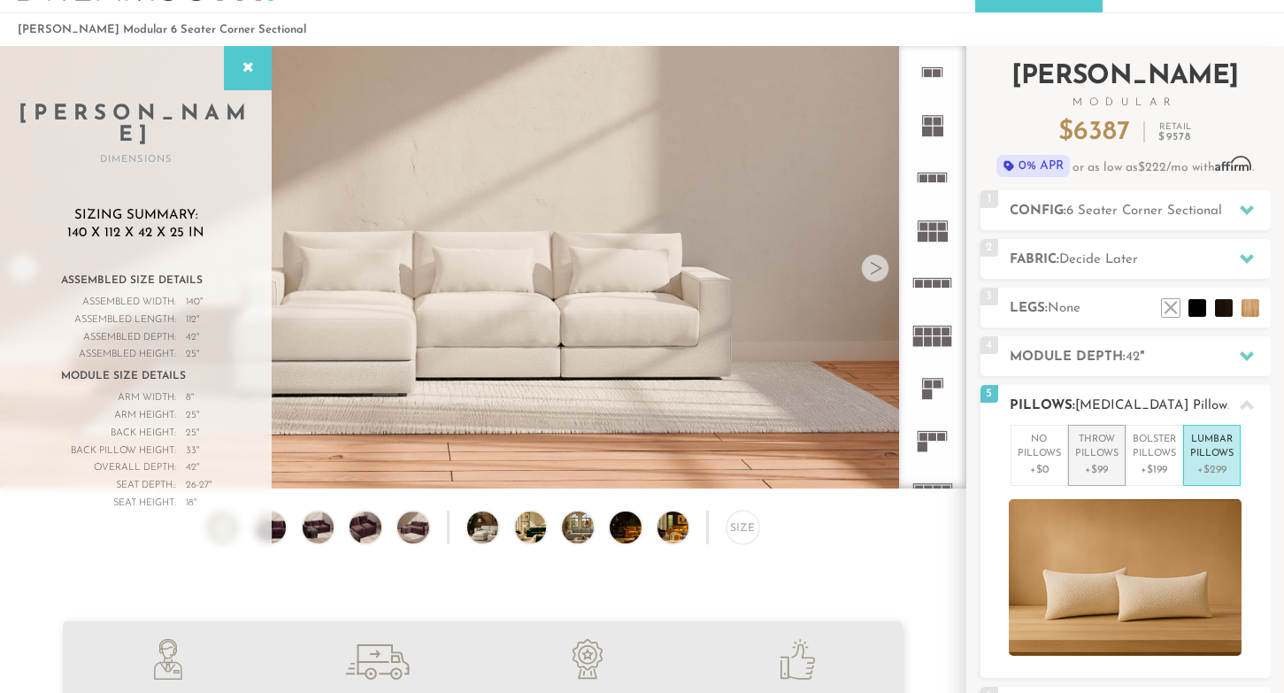
click at [1084, 441] on p "Throw Pillows" at bounding box center [1096, 447] width 43 height 29
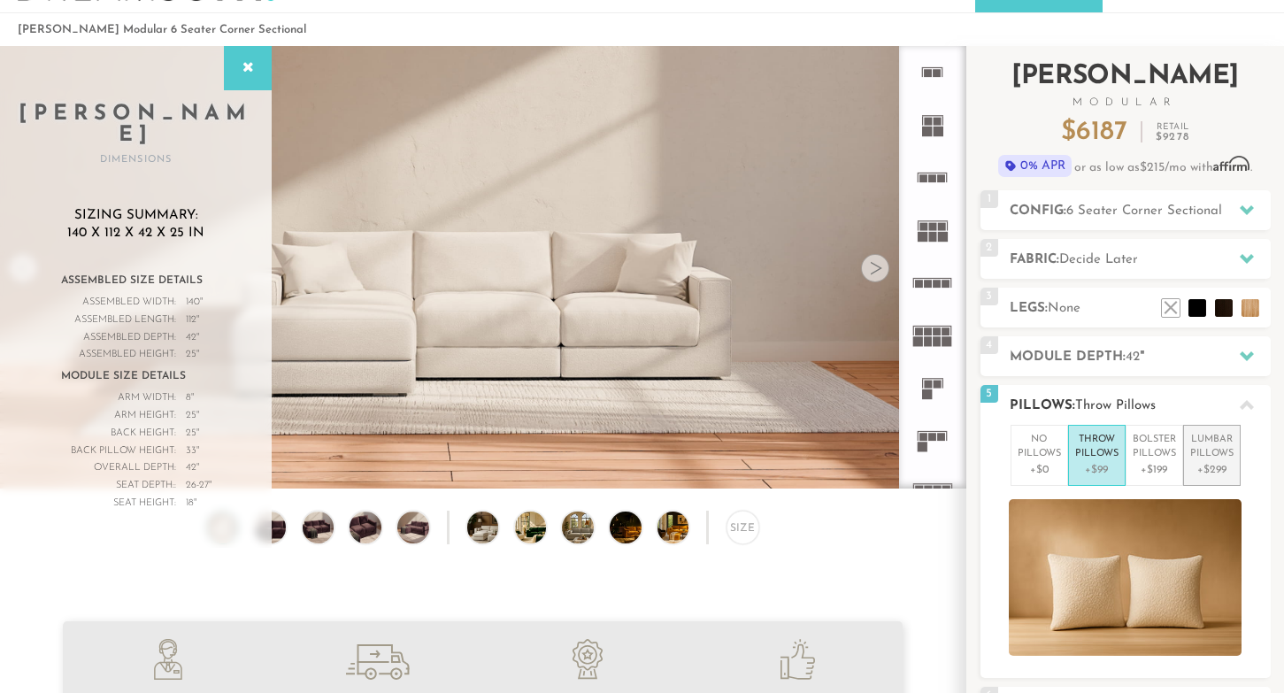
click at [1213, 456] on p "Lumbar Pillows" at bounding box center [1211, 447] width 43 height 29
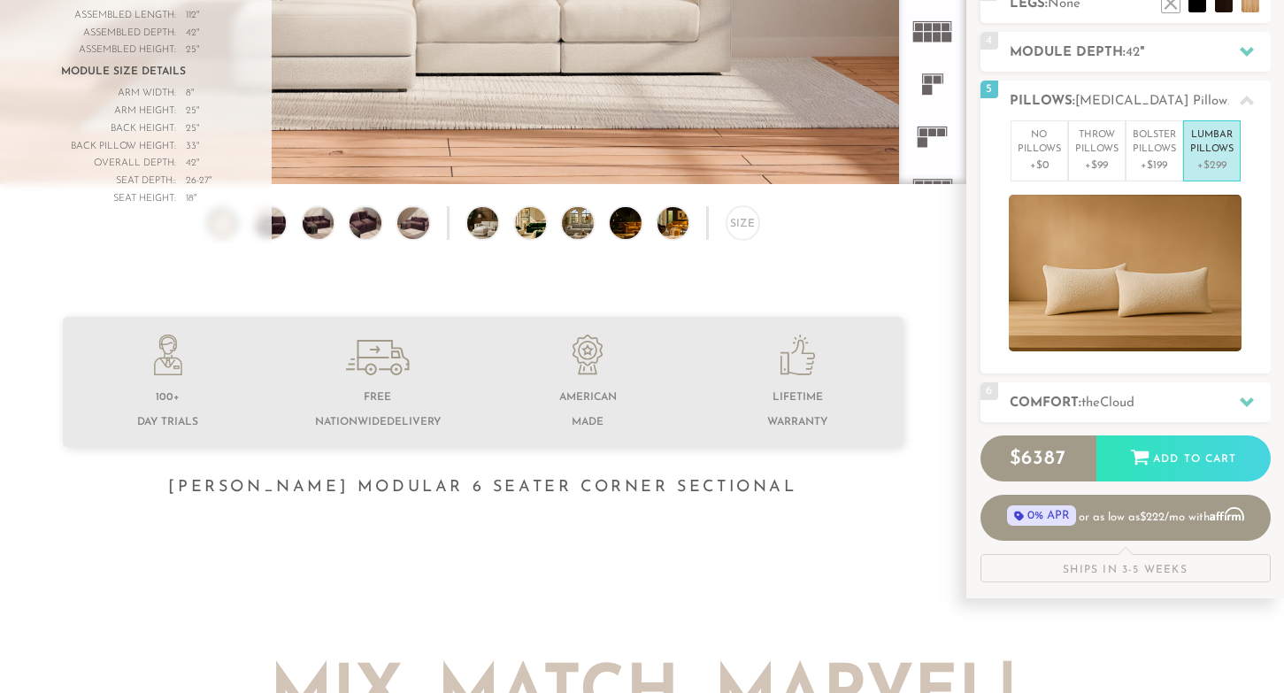
scroll to position [367, 0]
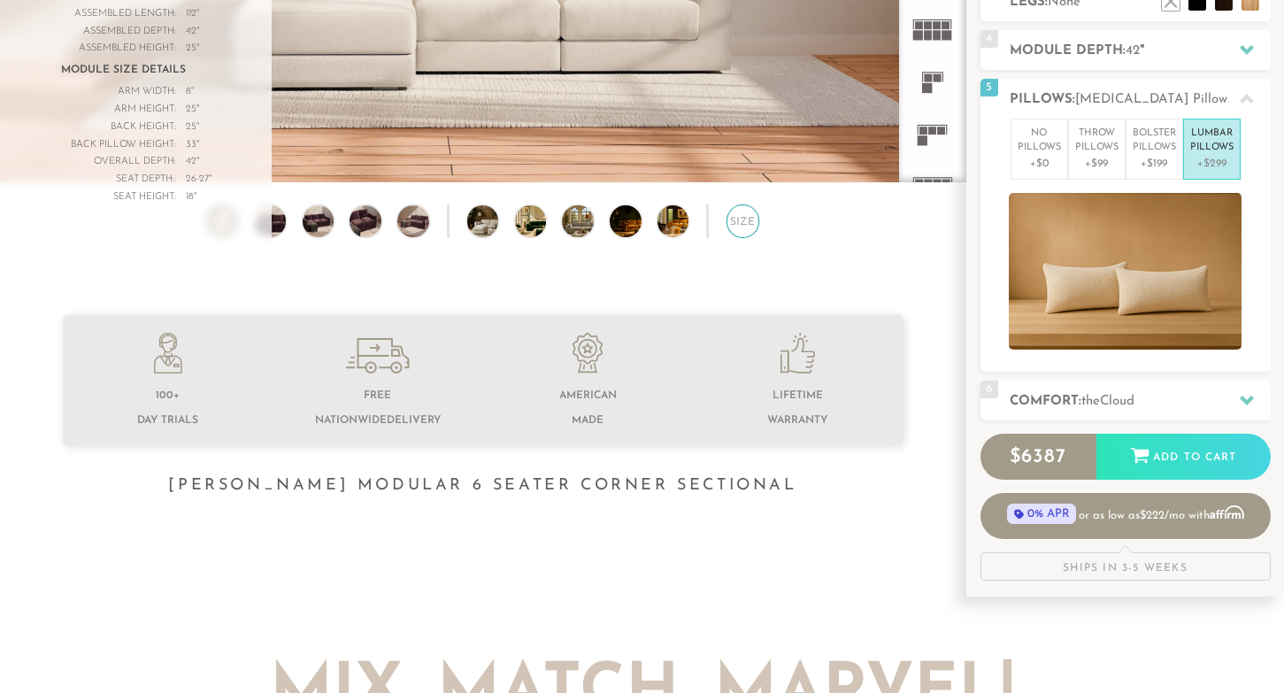
click at [736, 209] on div "Size" at bounding box center [742, 220] width 33 height 33
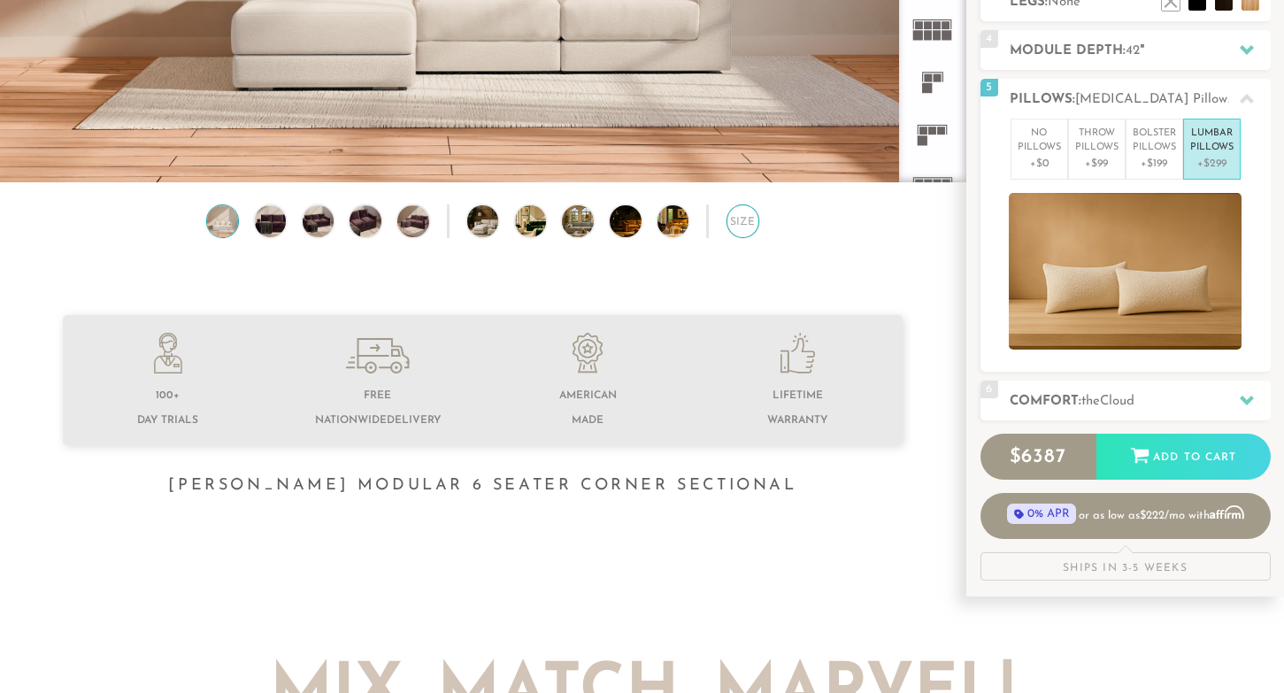
click at [741, 224] on div "Size" at bounding box center [742, 220] width 33 height 33
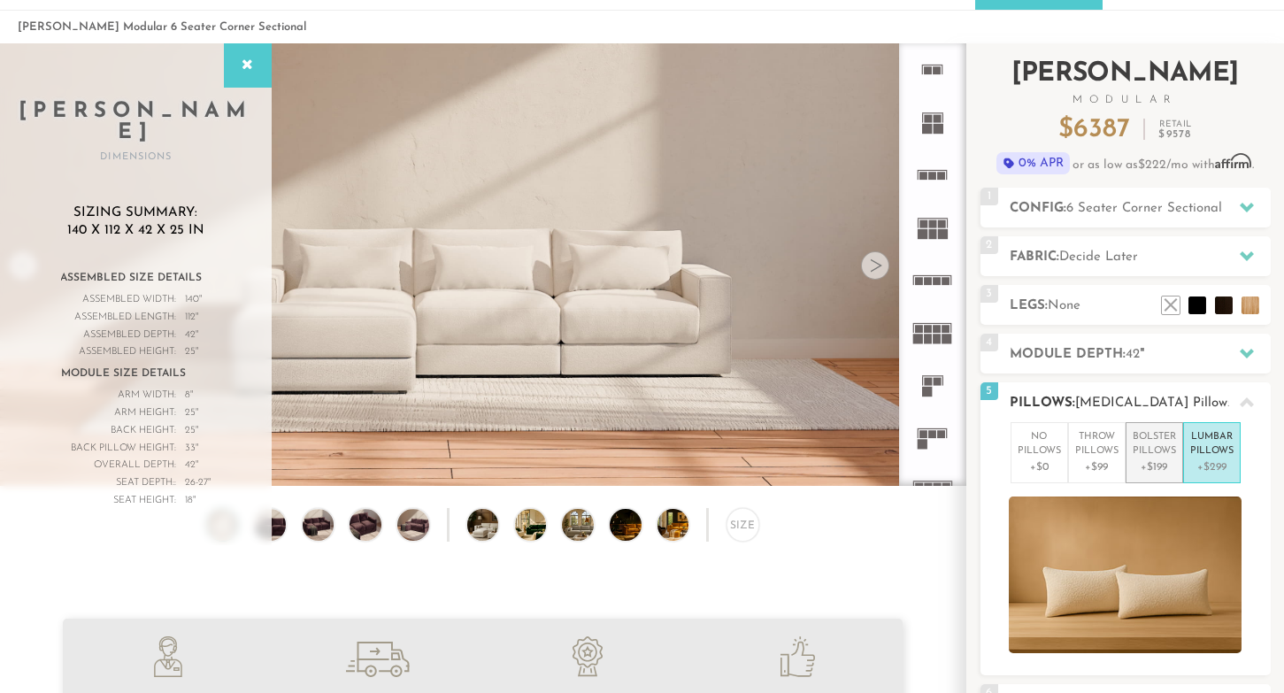
scroll to position [31, 0]
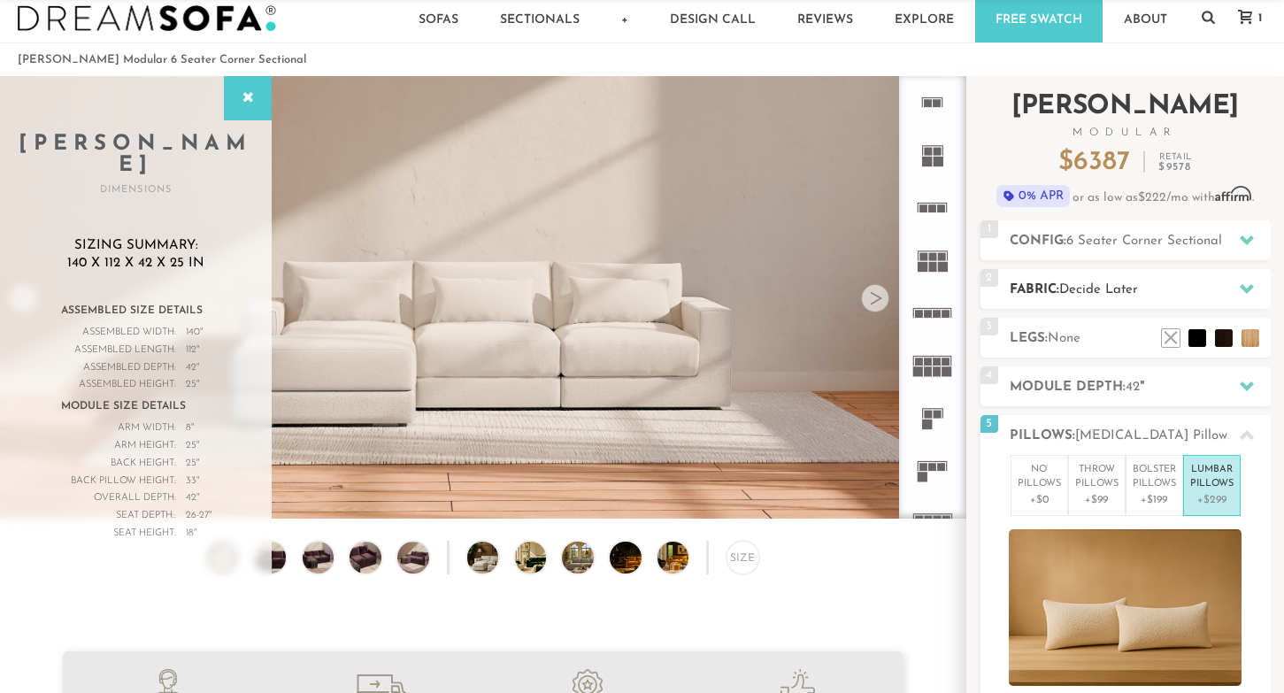
click at [1244, 286] on icon at bounding box center [1247, 289] width 14 height 10
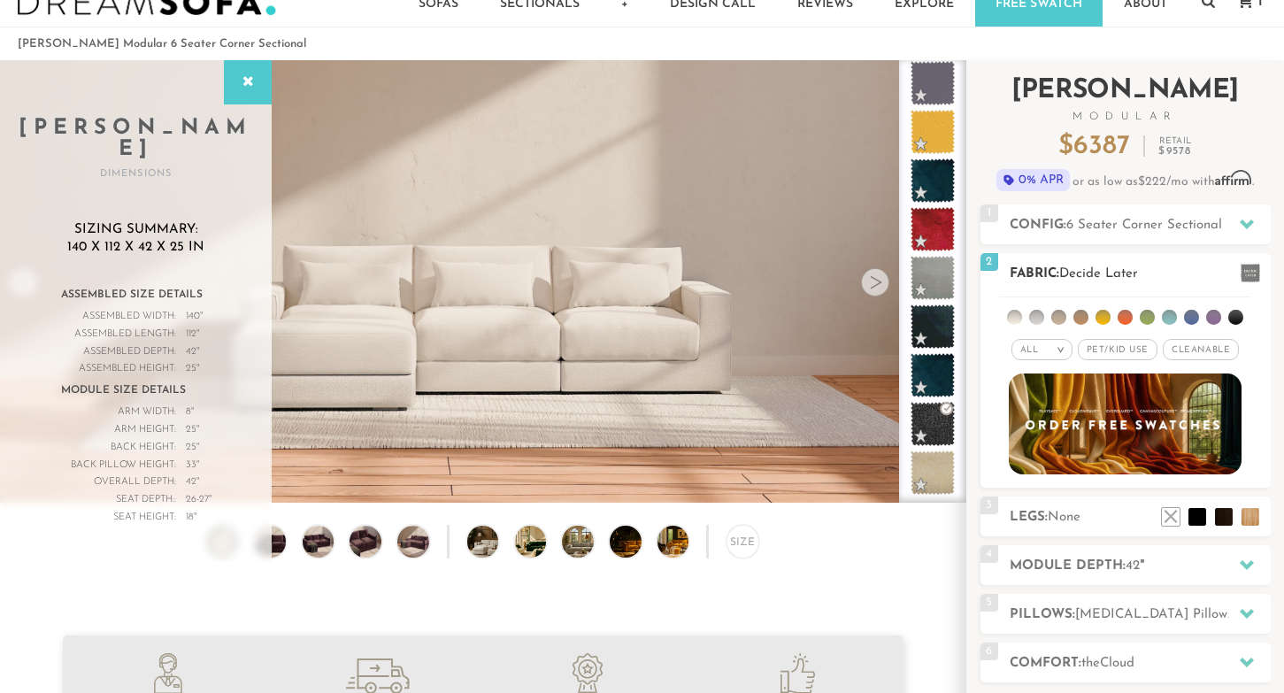
scroll to position [43, 0]
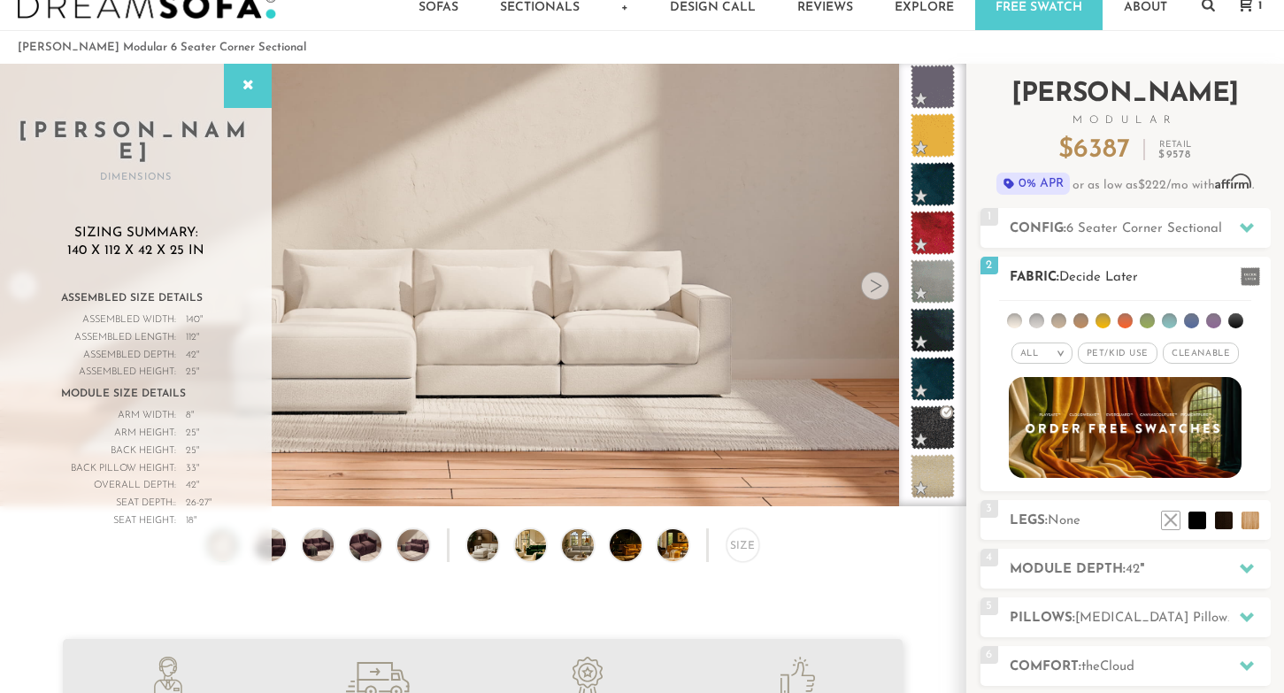
click at [1040, 317] on li at bounding box center [1036, 320] width 15 height 15
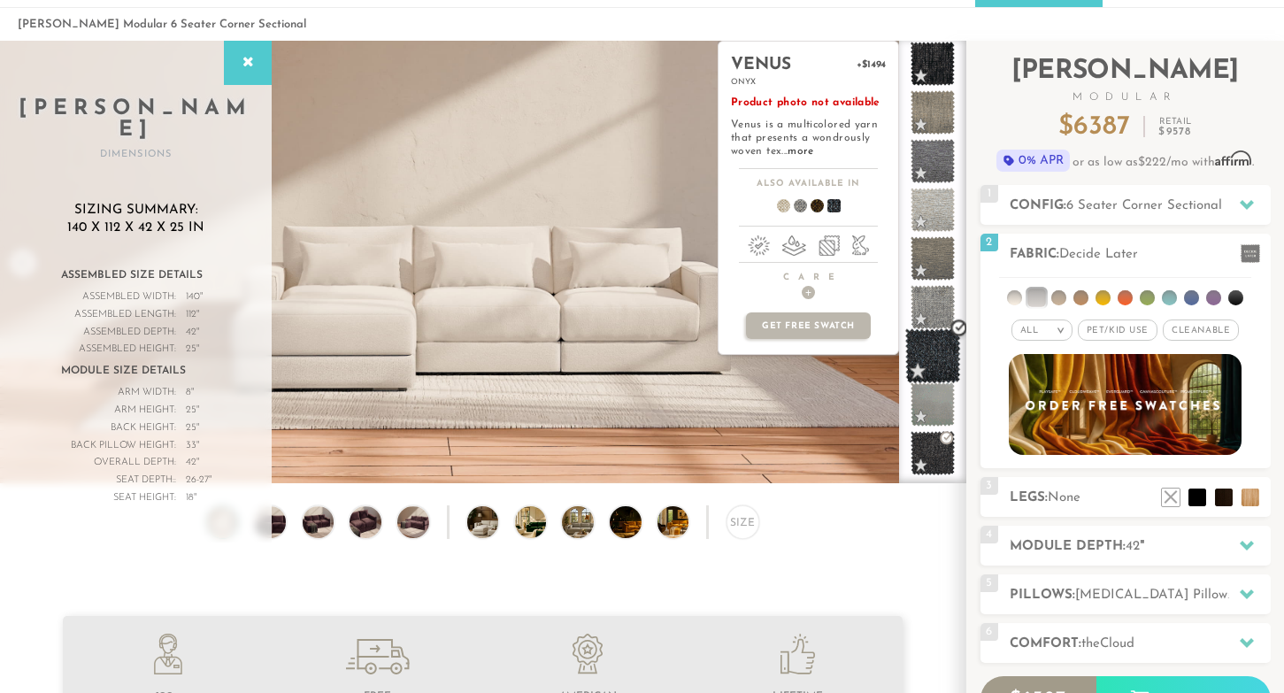
scroll to position [59, 0]
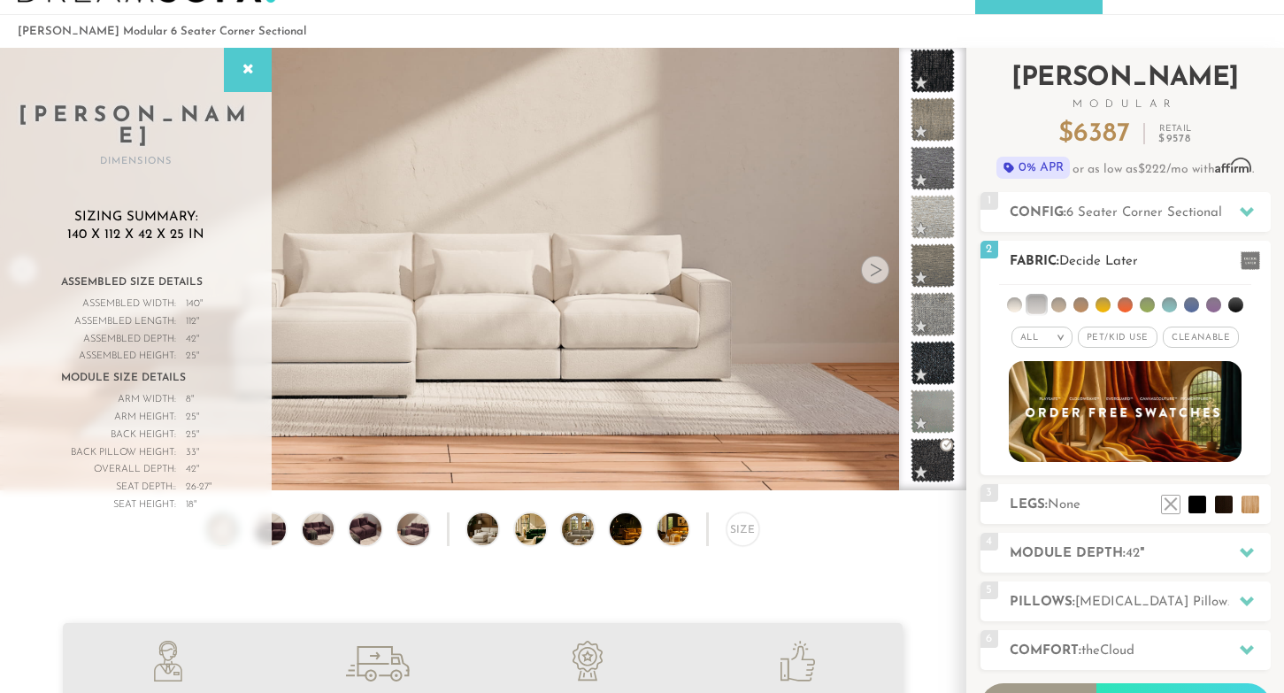
click at [1015, 301] on li at bounding box center [1014, 304] width 15 height 15
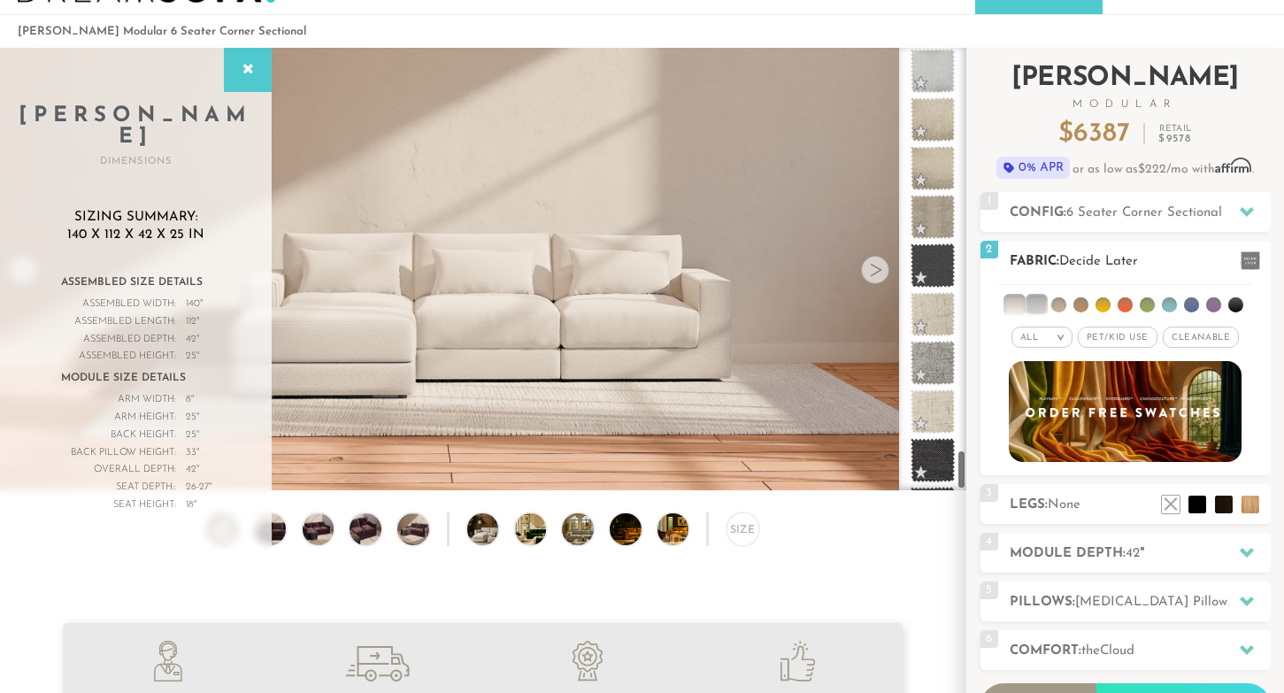
scroll to position [4436, 0]
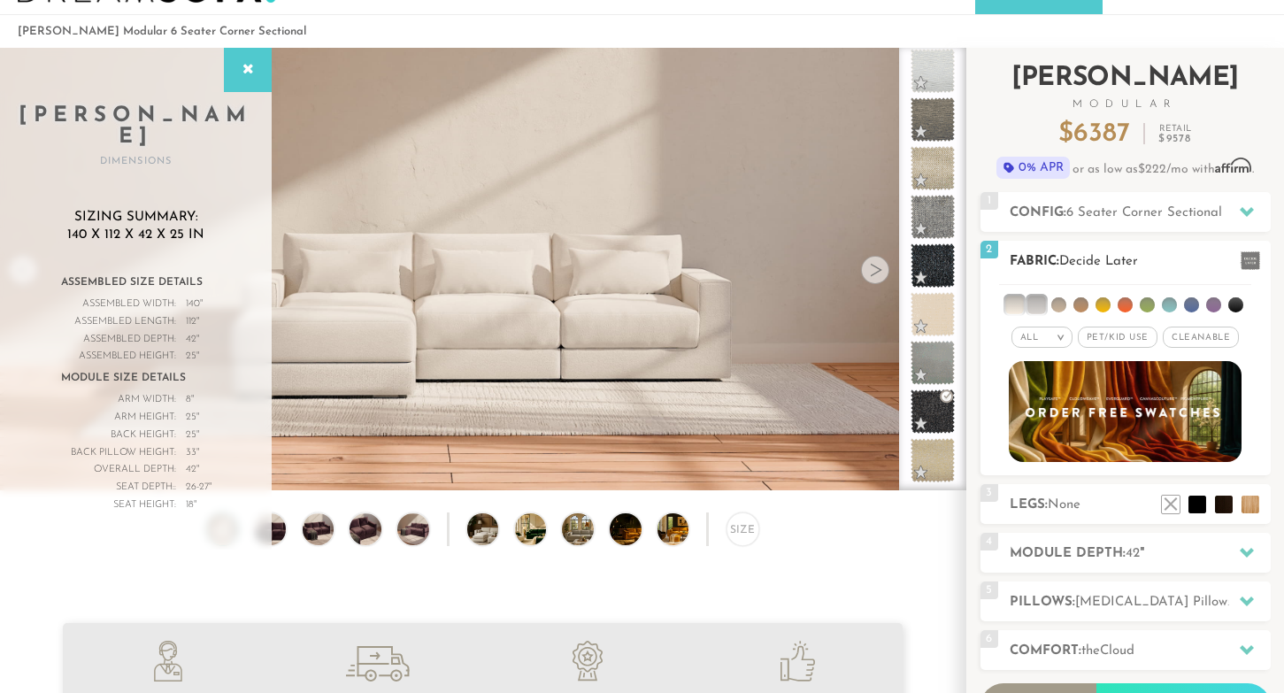
click at [1044, 302] on li at bounding box center [1036, 305] width 18 height 18
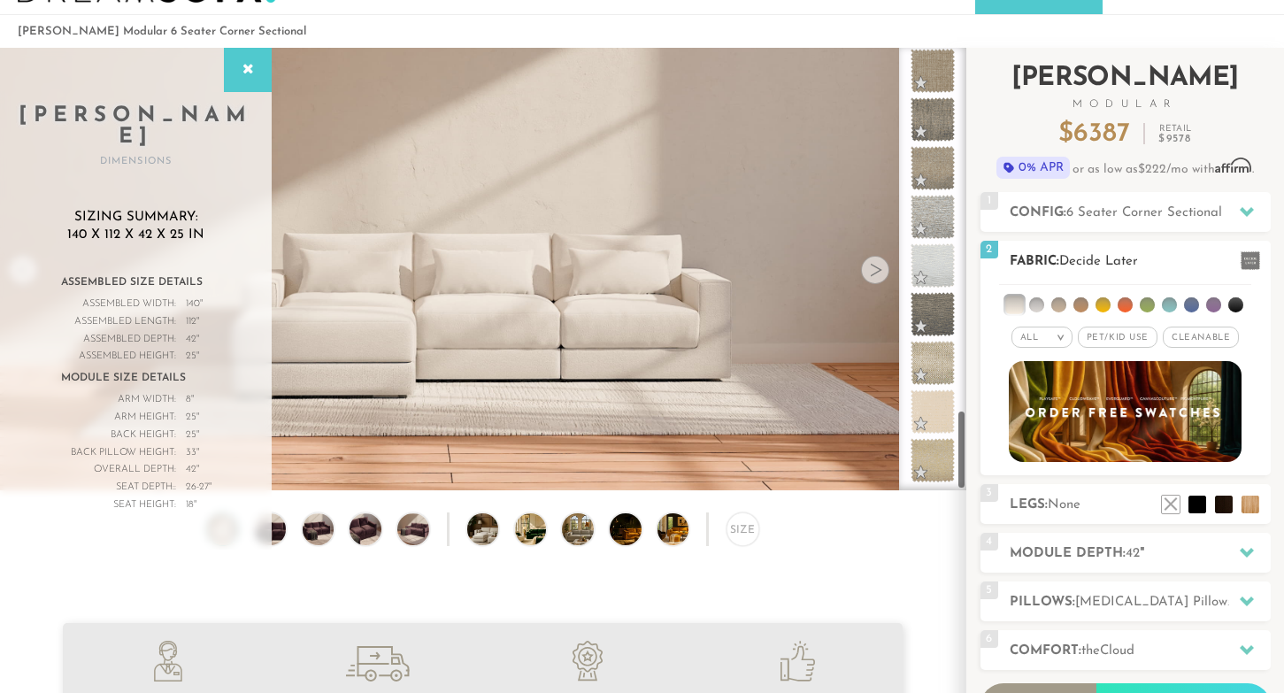
click at [1062, 304] on li at bounding box center [1058, 304] width 15 height 15
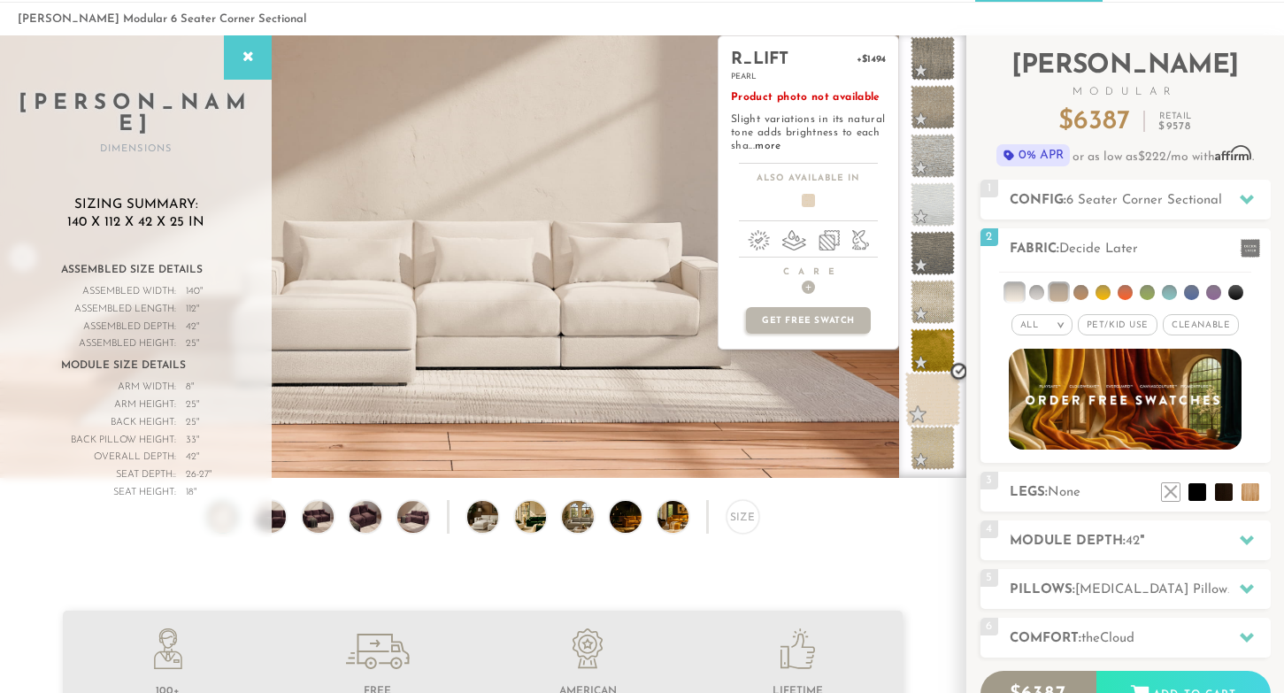
scroll to position [27, 0]
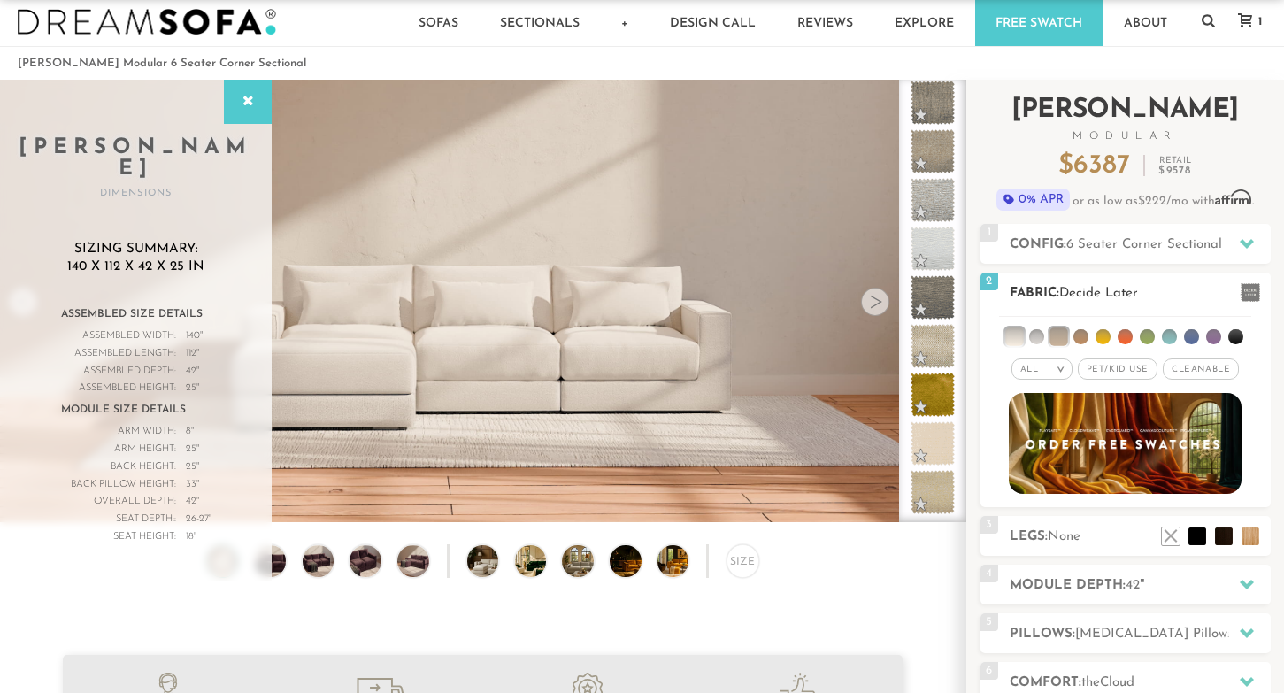
click at [1061, 365] on em ">" at bounding box center [1060, 369] width 13 height 9
click at [1034, 467] on li "Popular" at bounding box center [1041, 467] width 61 height 27
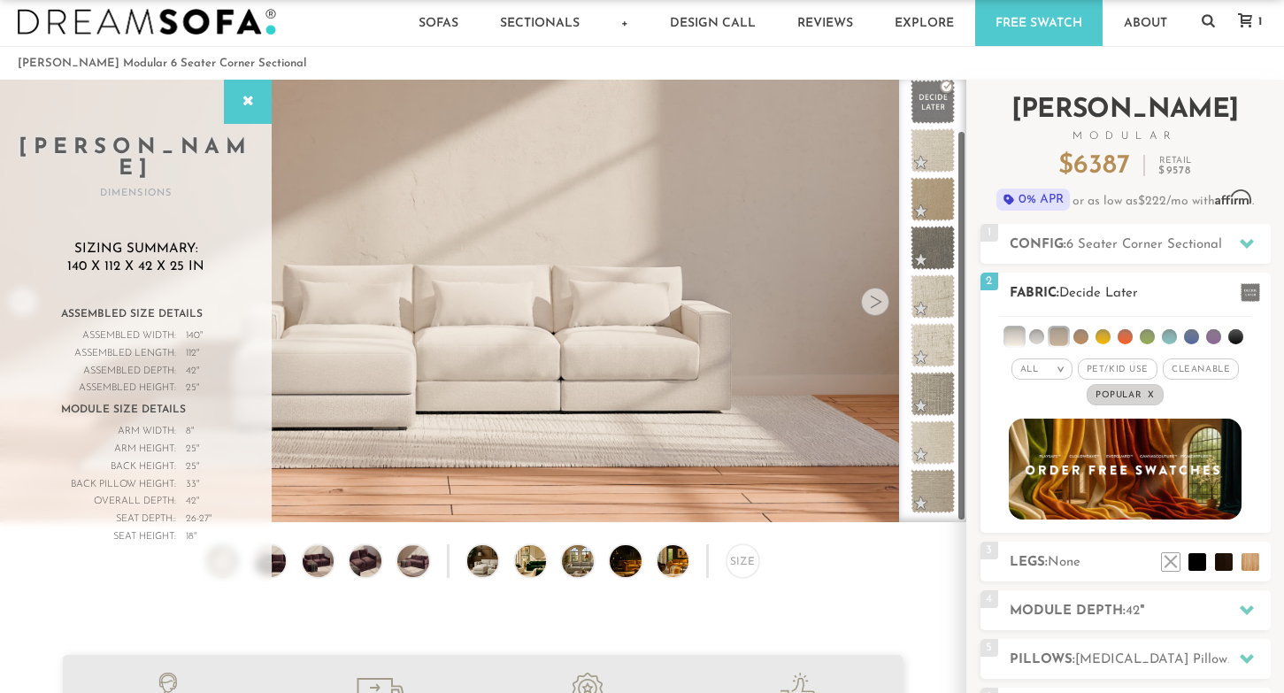
scroll to position [57, 0]
click at [1109, 367] on span "Pet/Kid Use x" at bounding box center [1118, 368] width 80 height 21
click at [1021, 334] on li at bounding box center [1014, 336] width 18 height 18
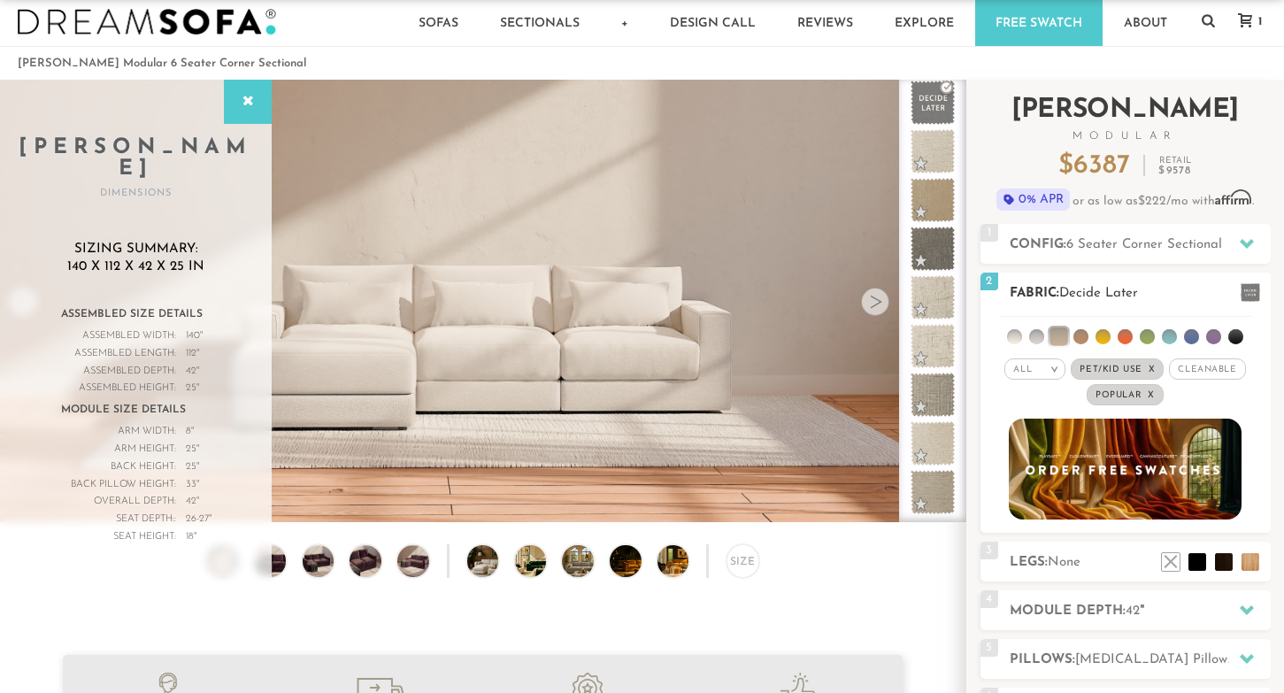
click at [1020, 336] on li at bounding box center [1014, 336] width 15 height 15
click at [1034, 339] on li at bounding box center [1036, 336] width 15 height 15
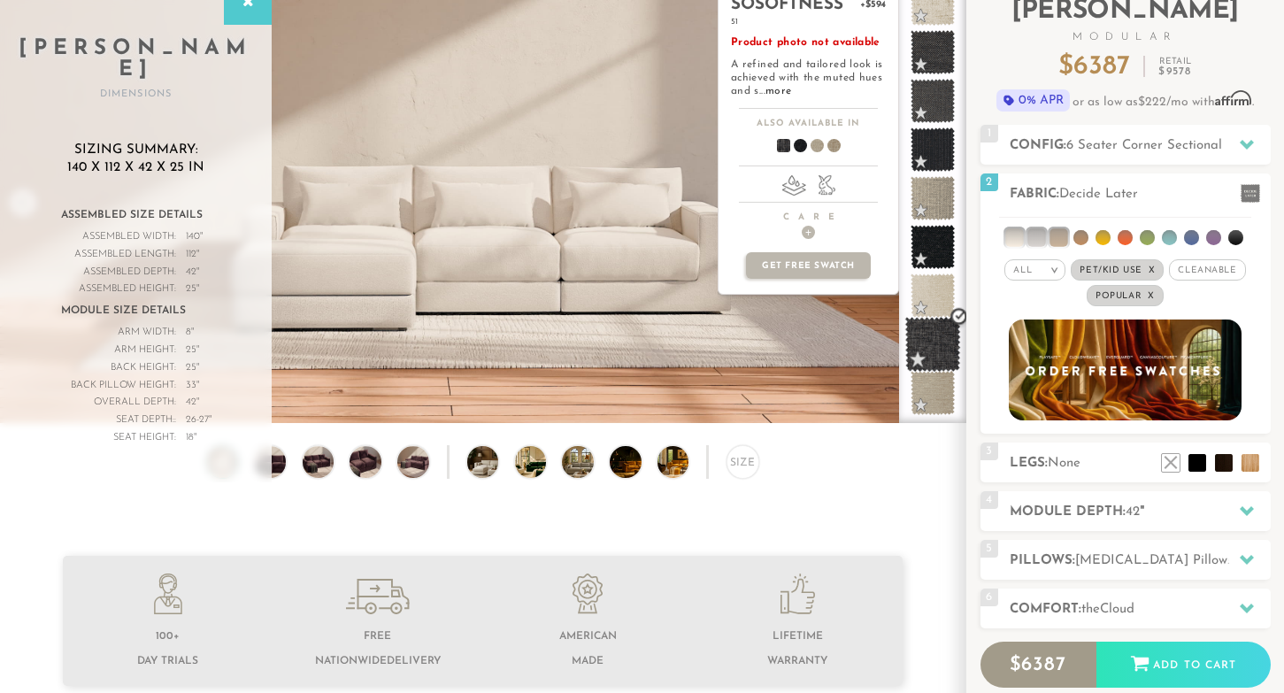
scroll to position [100, 0]
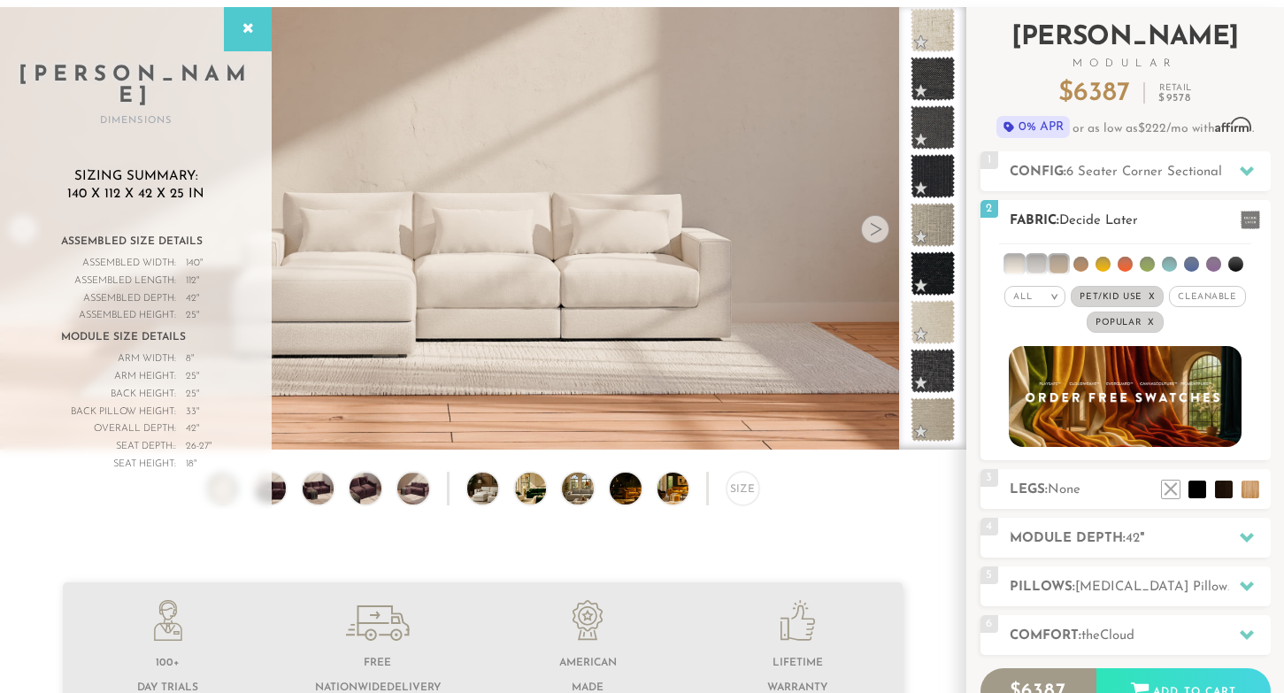
click at [1080, 259] on li at bounding box center [1080, 264] width 15 height 15
click at [1107, 263] on li at bounding box center [1102, 264] width 15 height 15
click at [1125, 264] on li at bounding box center [1124, 264] width 15 height 15
click at [1142, 263] on li at bounding box center [1147, 264] width 15 height 15
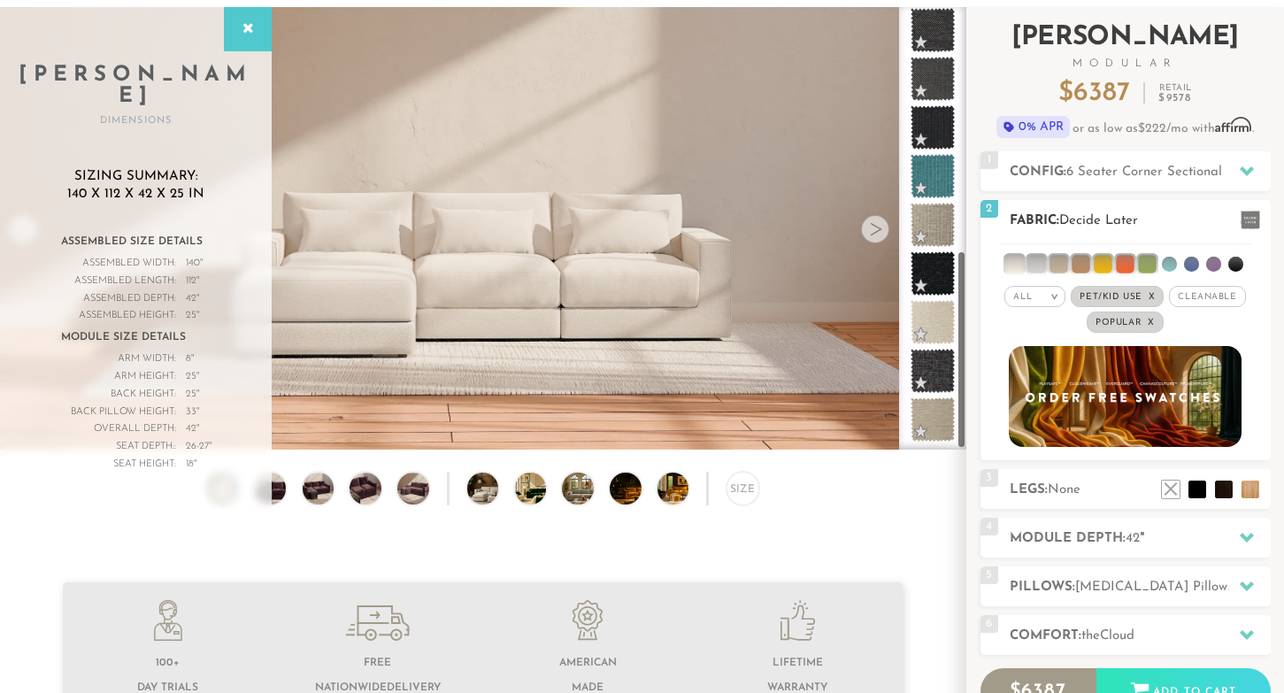
click at [1173, 262] on li at bounding box center [1169, 264] width 15 height 15
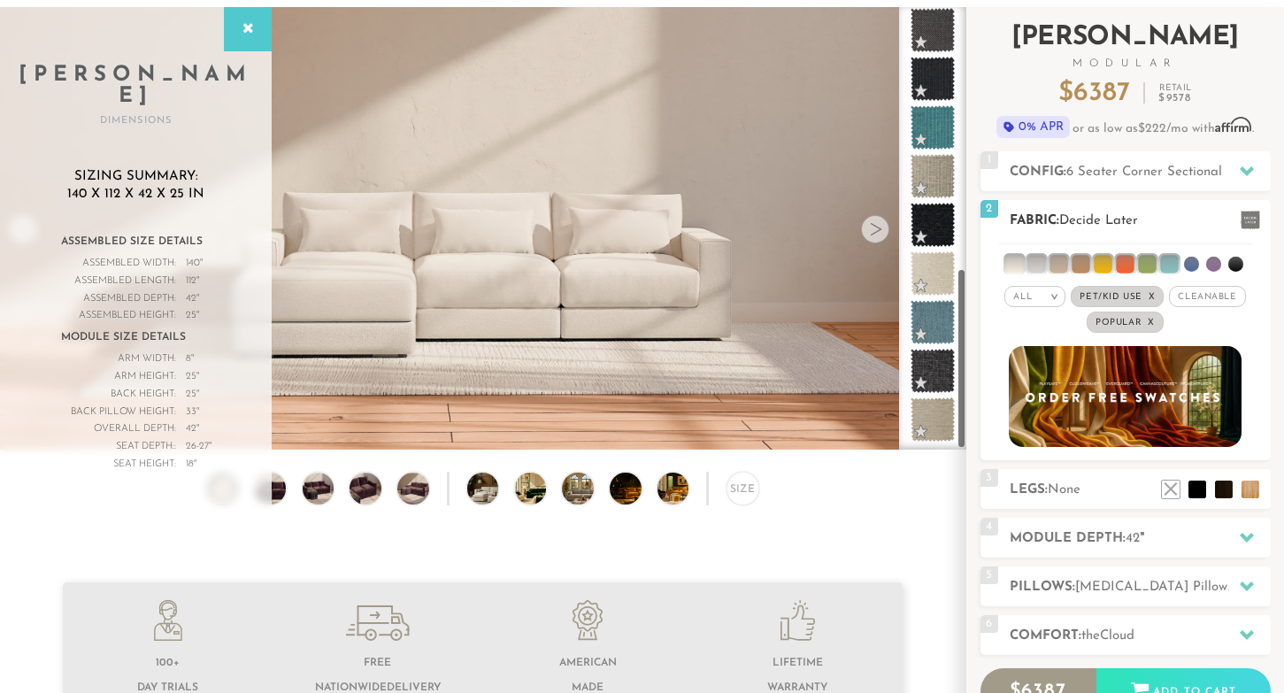
click at [1195, 260] on li at bounding box center [1191, 264] width 15 height 15
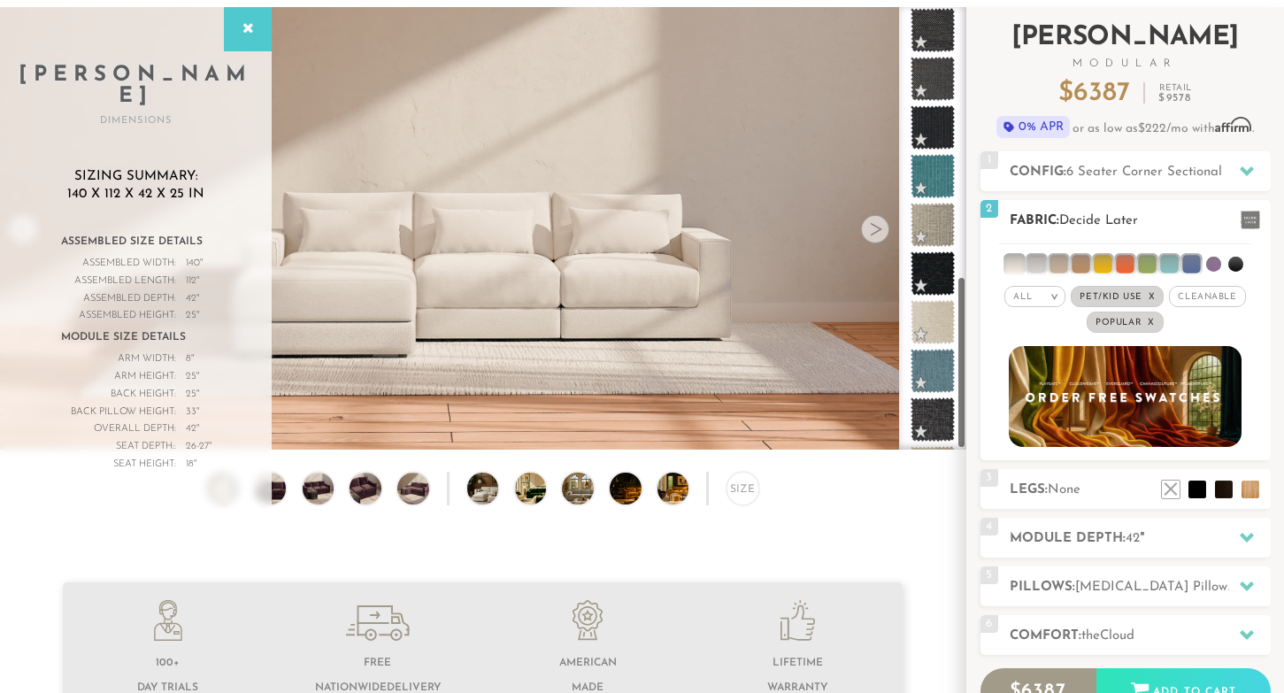
scroll to position [689, 0]
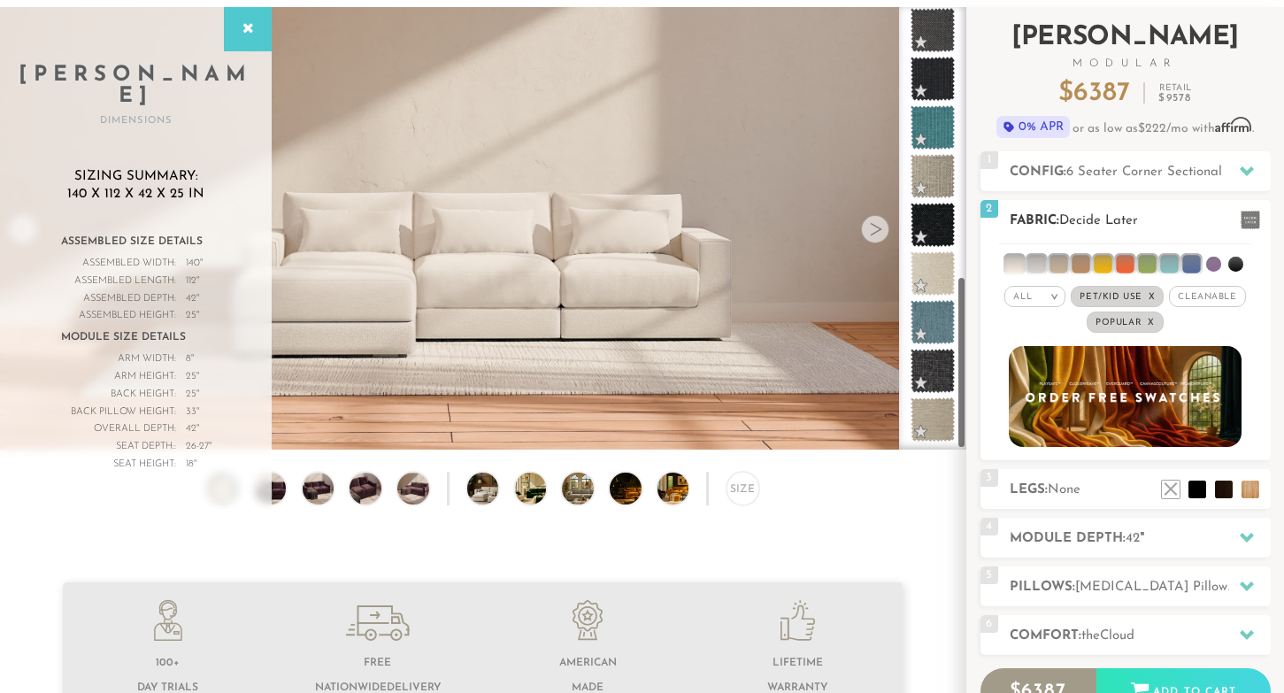
click at [1213, 261] on li at bounding box center [1213, 264] width 15 height 15
click at [1242, 261] on ul at bounding box center [1125, 260] width 252 height 33
click at [1236, 262] on li at bounding box center [1235, 264] width 15 height 15
click at [1011, 261] on li at bounding box center [1014, 264] width 18 height 18
click at [1017, 259] on li at bounding box center [1014, 264] width 15 height 15
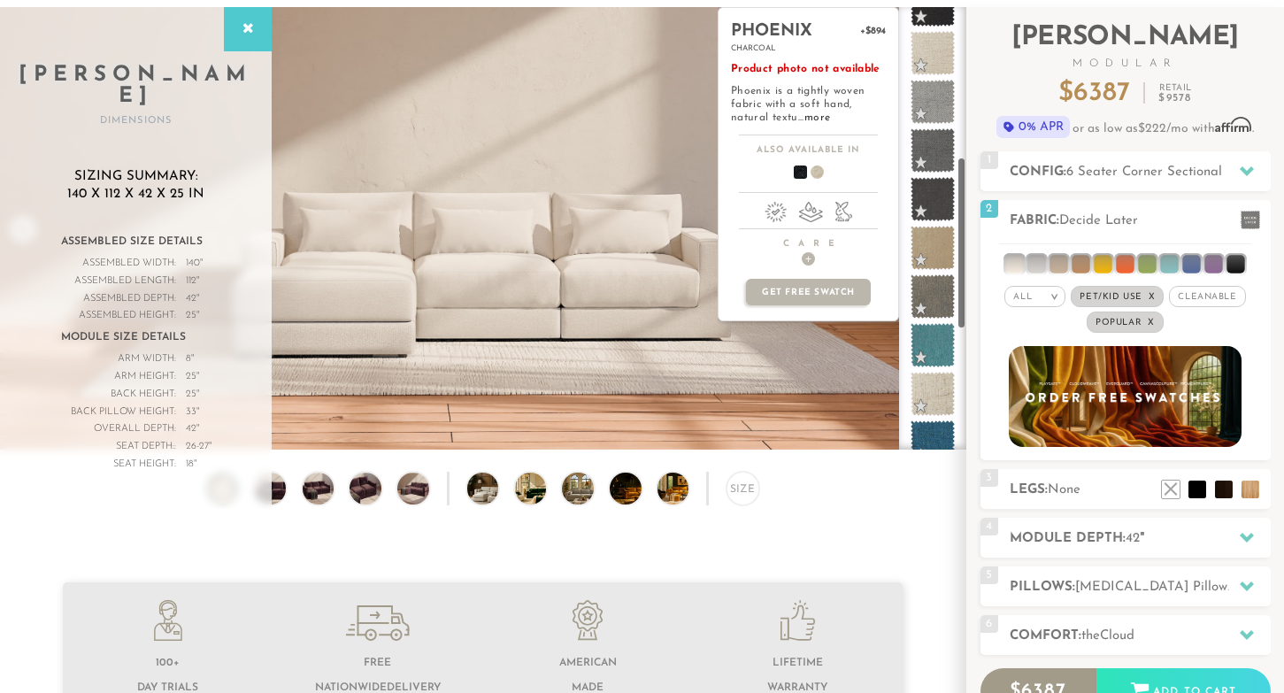
scroll to position [0, 0]
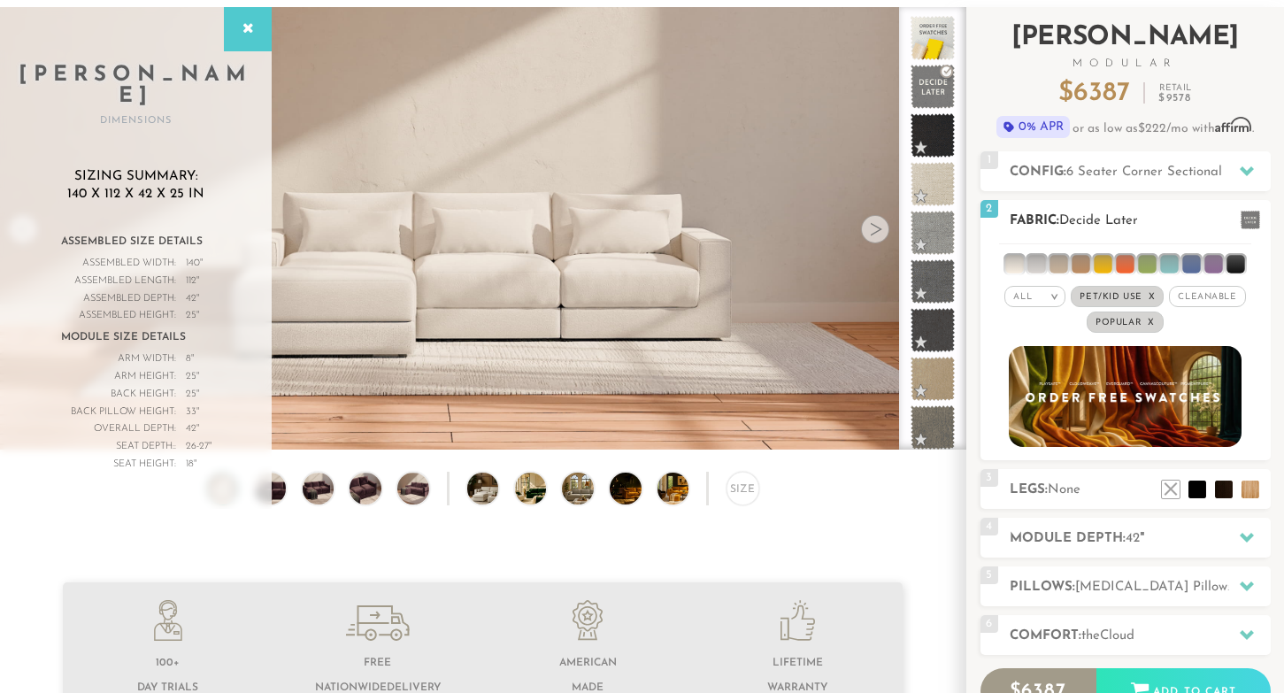
click at [1031, 265] on li at bounding box center [1036, 264] width 18 height 18
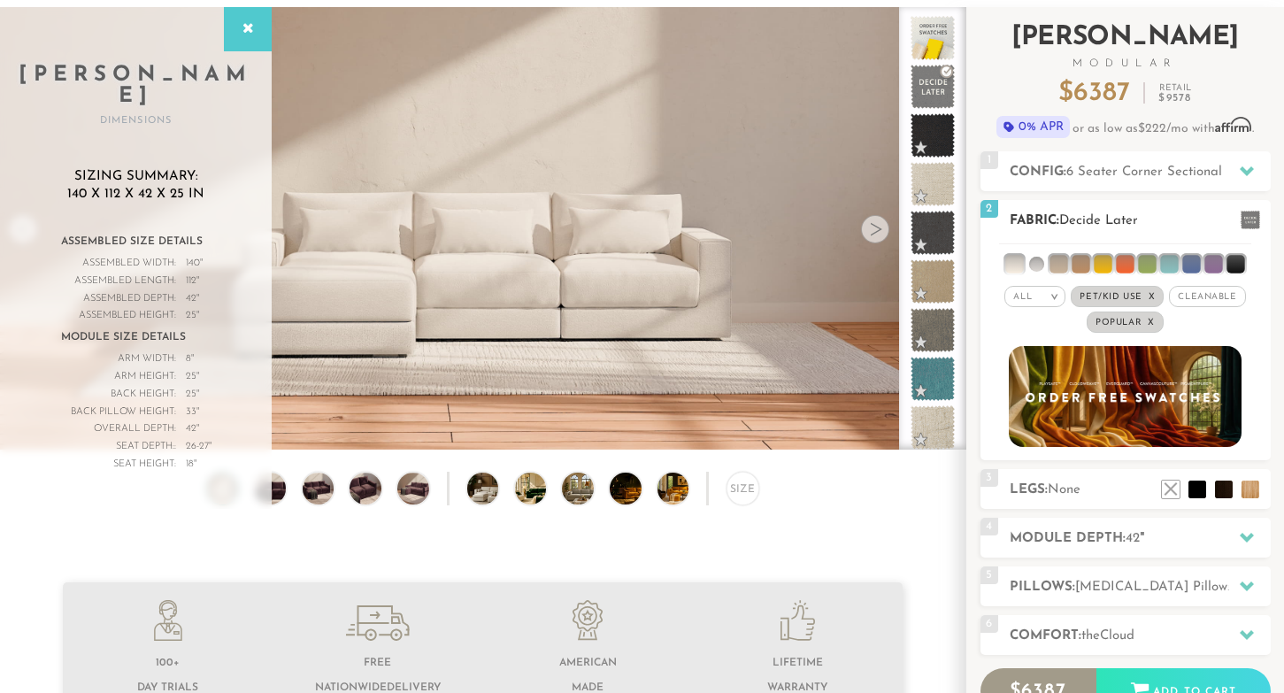
click at [1056, 264] on li at bounding box center [1058, 264] width 18 height 18
click at [1077, 264] on li at bounding box center [1080, 264] width 18 height 18
click at [1102, 262] on li at bounding box center [1103, 264] width 18 height 18
click at [1125, 263] on li at bounding box center [1125, 264] width 18 height 18
click at [1143, 263] on li at bounding box center [1147, 264] width 18 height 18
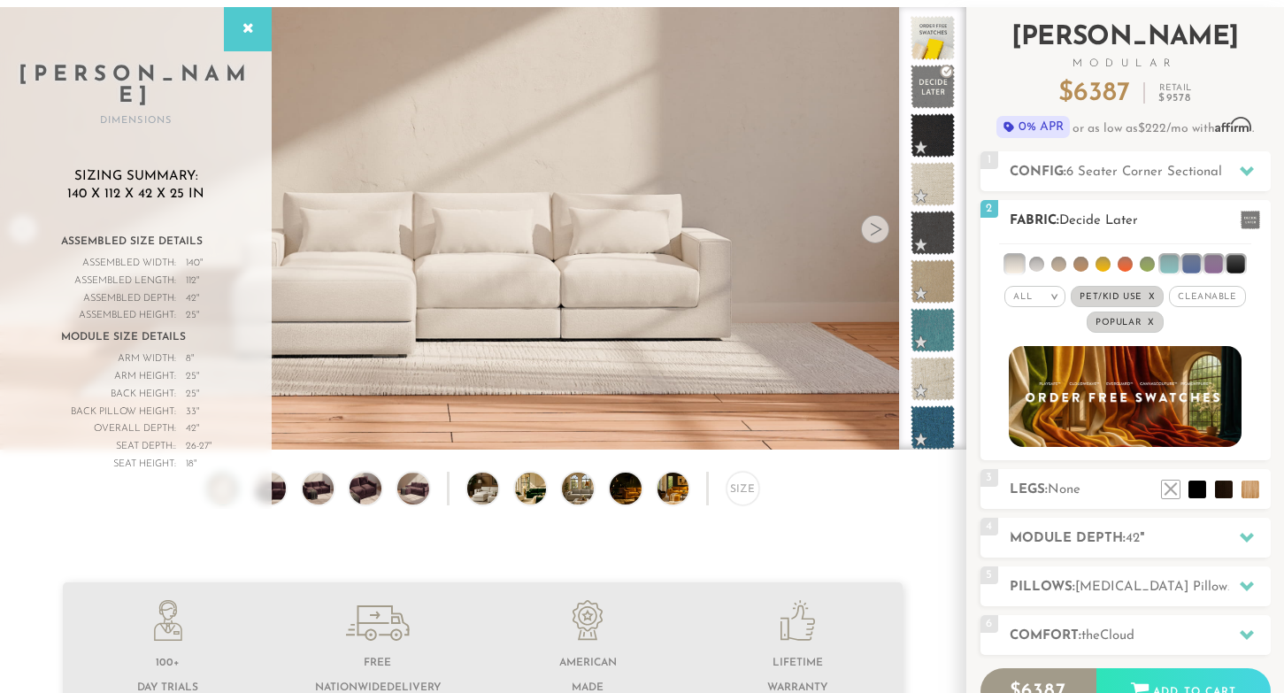
click at [1167, 263] on li at bounding box center [1169, 264] width 18 height 18
click at [1196, 263] on li at bounding box center [1191, 264] width 18 height 18
click at [1235, 264] on li at bounding box center [1235, 264] width 18 height 18
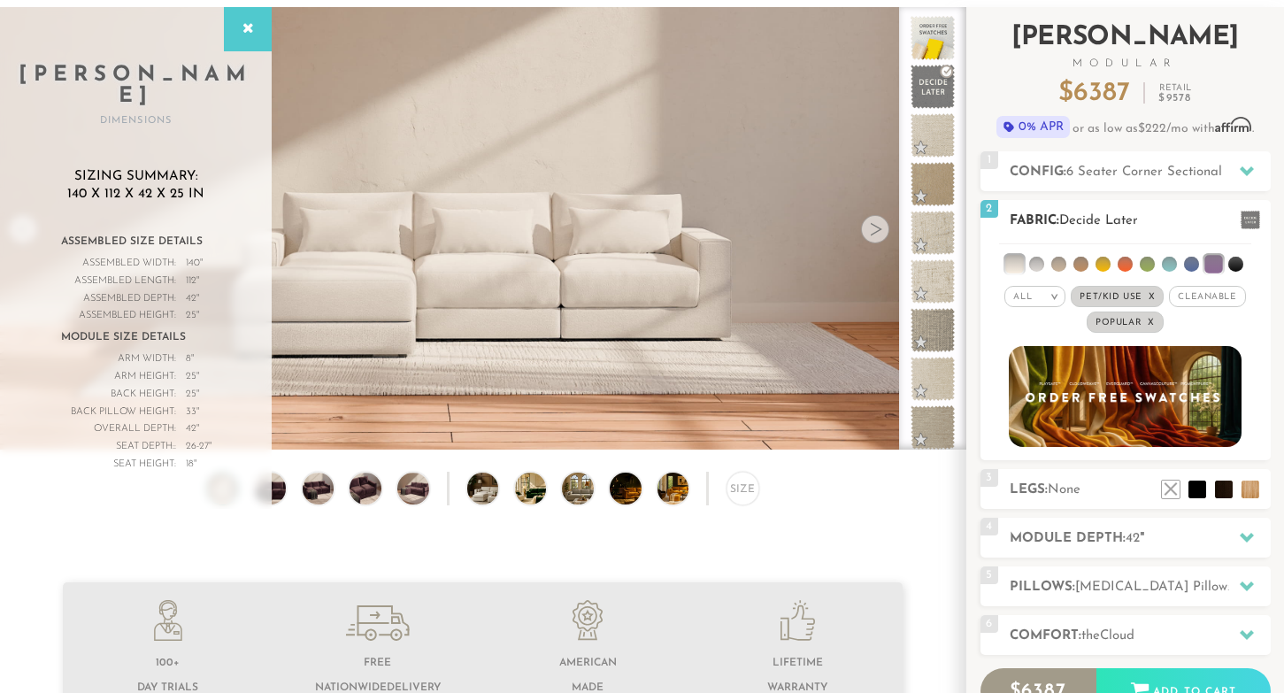
click at [1216, 259] on li at bounding box center [1213, 264] width 18 height 18
click at [1010, 262] on li at bounding box center [1014, 264] width 18 height 18
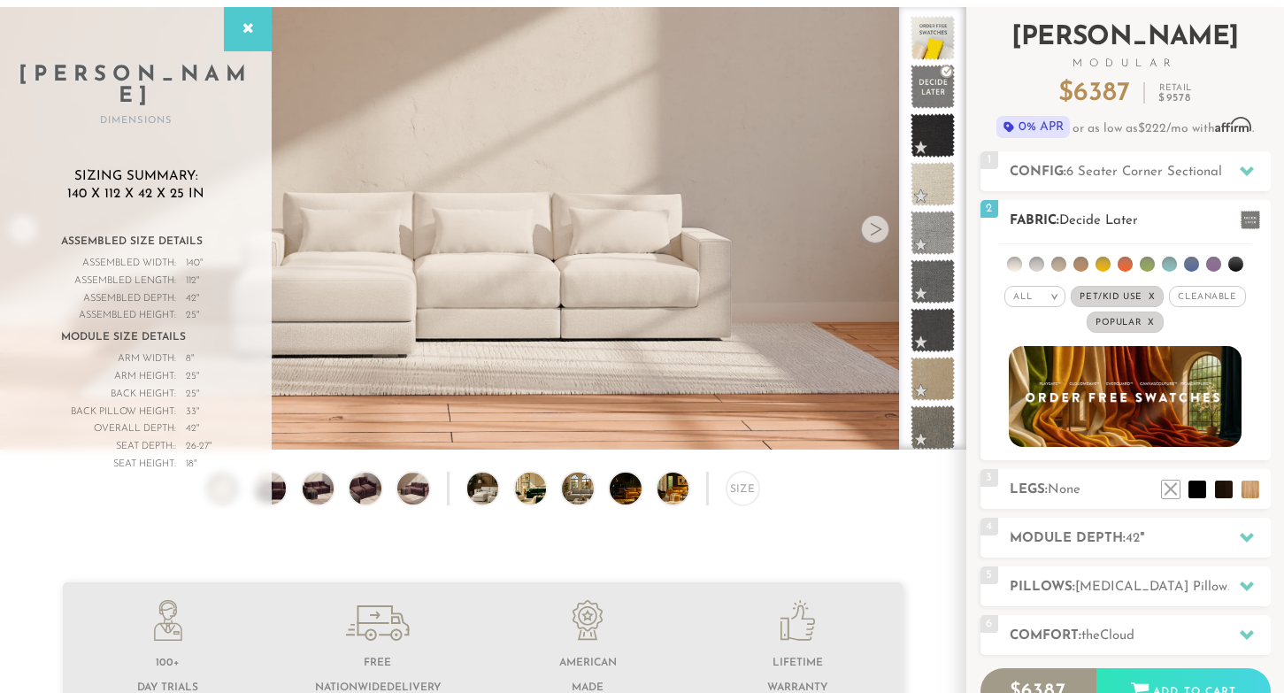
click at [1010, 262] on li at bounding box center [1014, 264] width 15 height 15
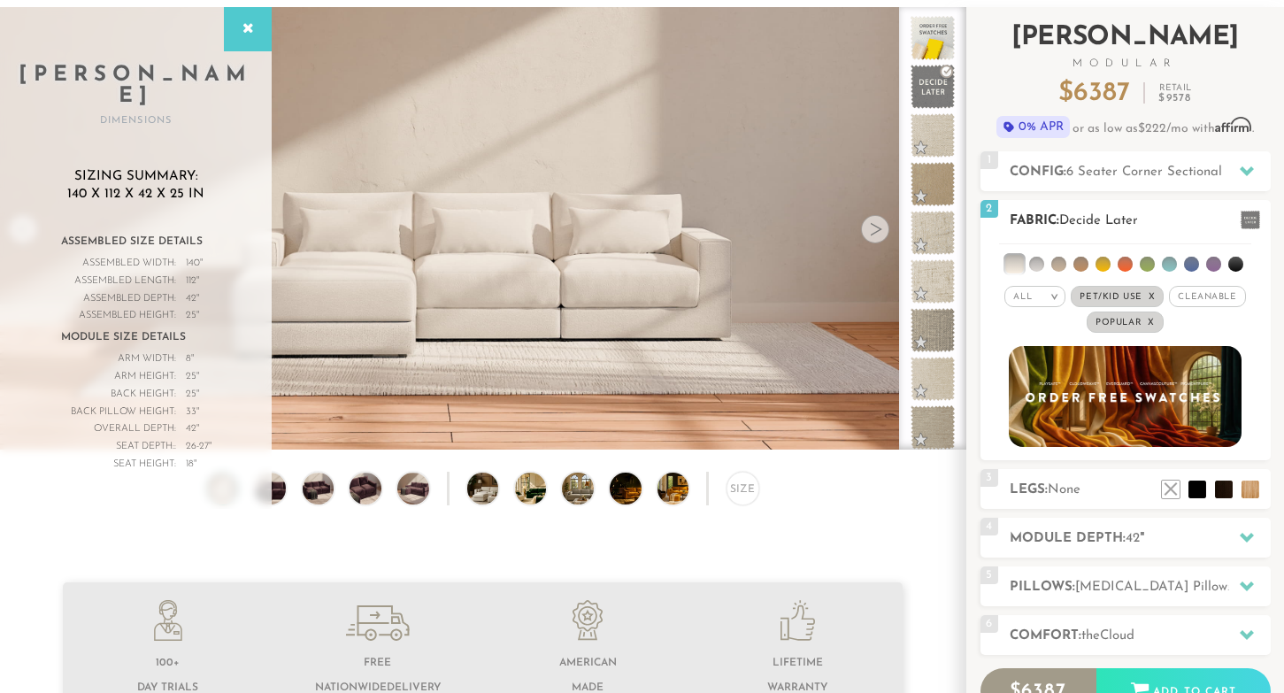
click at [1010, 262] on li at bounding box center [1014, 264] width 18 height 18
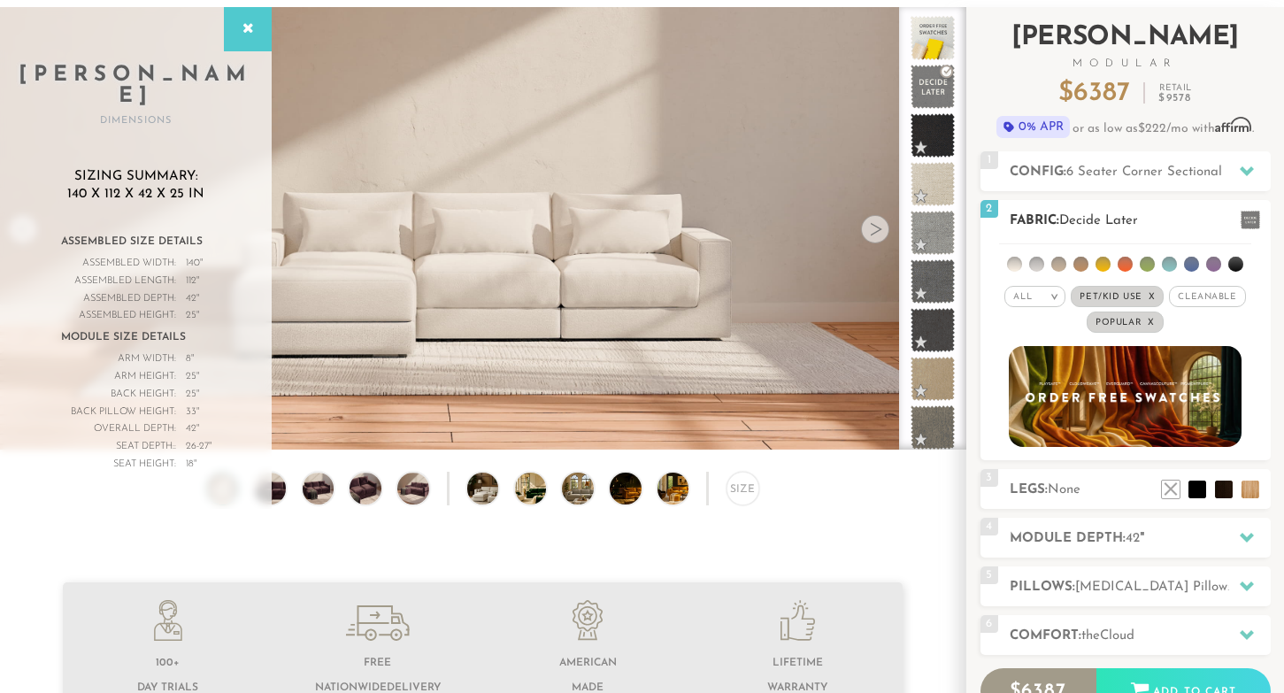
click at [1010, 262] on li at bounding box center [1014, 264] width 15 height 15
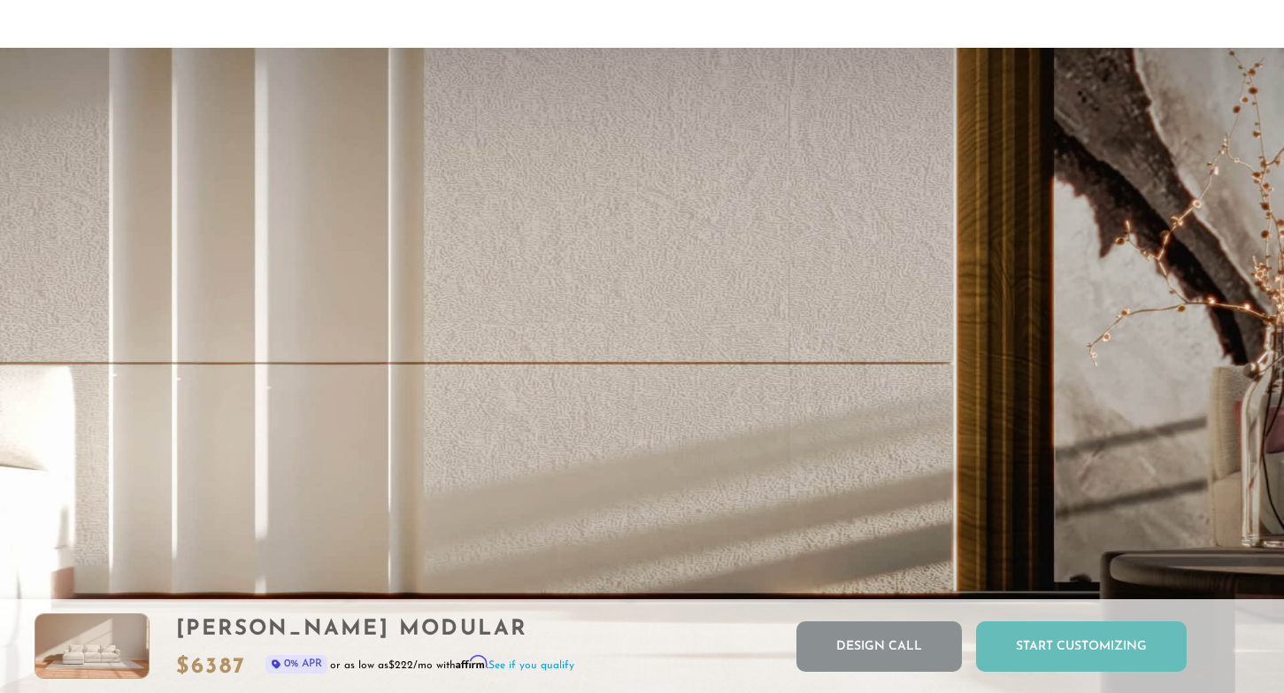
click at [1092, 642] on div "Start Customizing" at bounding box center [1081, 646] width 211 height 50
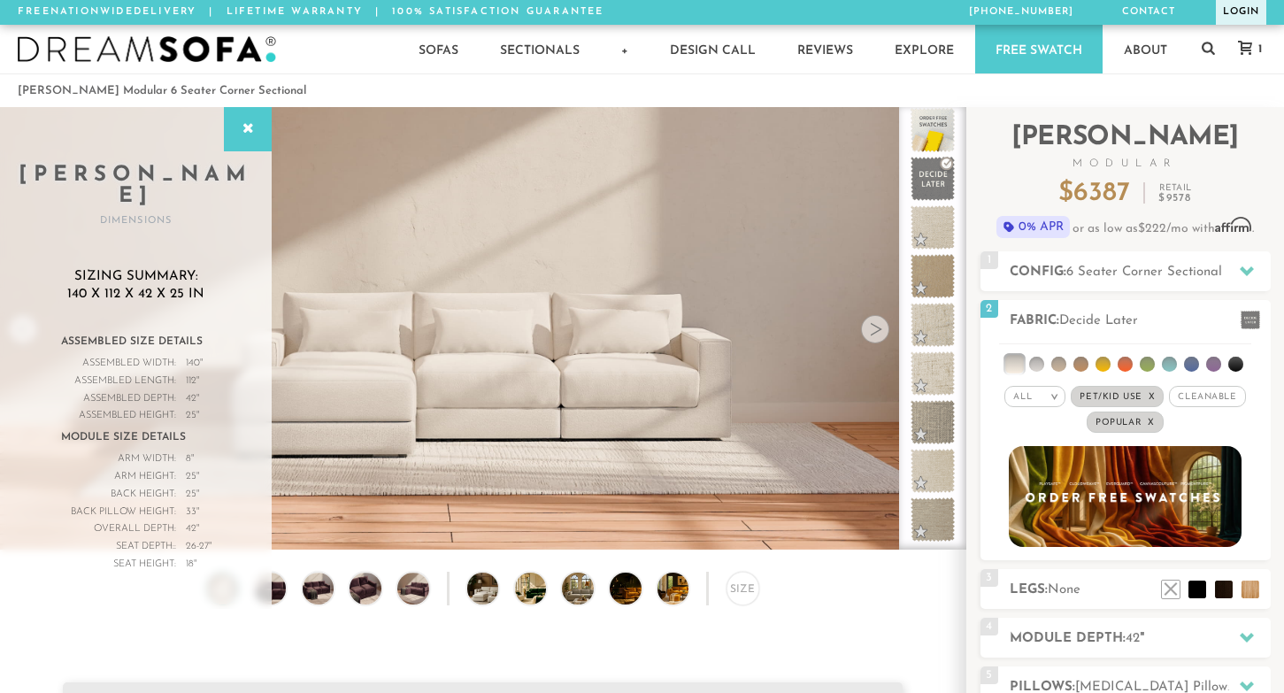
click at [1245, 7] on link "Login" at bounding box center [1241, 12] width 50 height 25
